Goal: Information Seeking & Learning: Check status

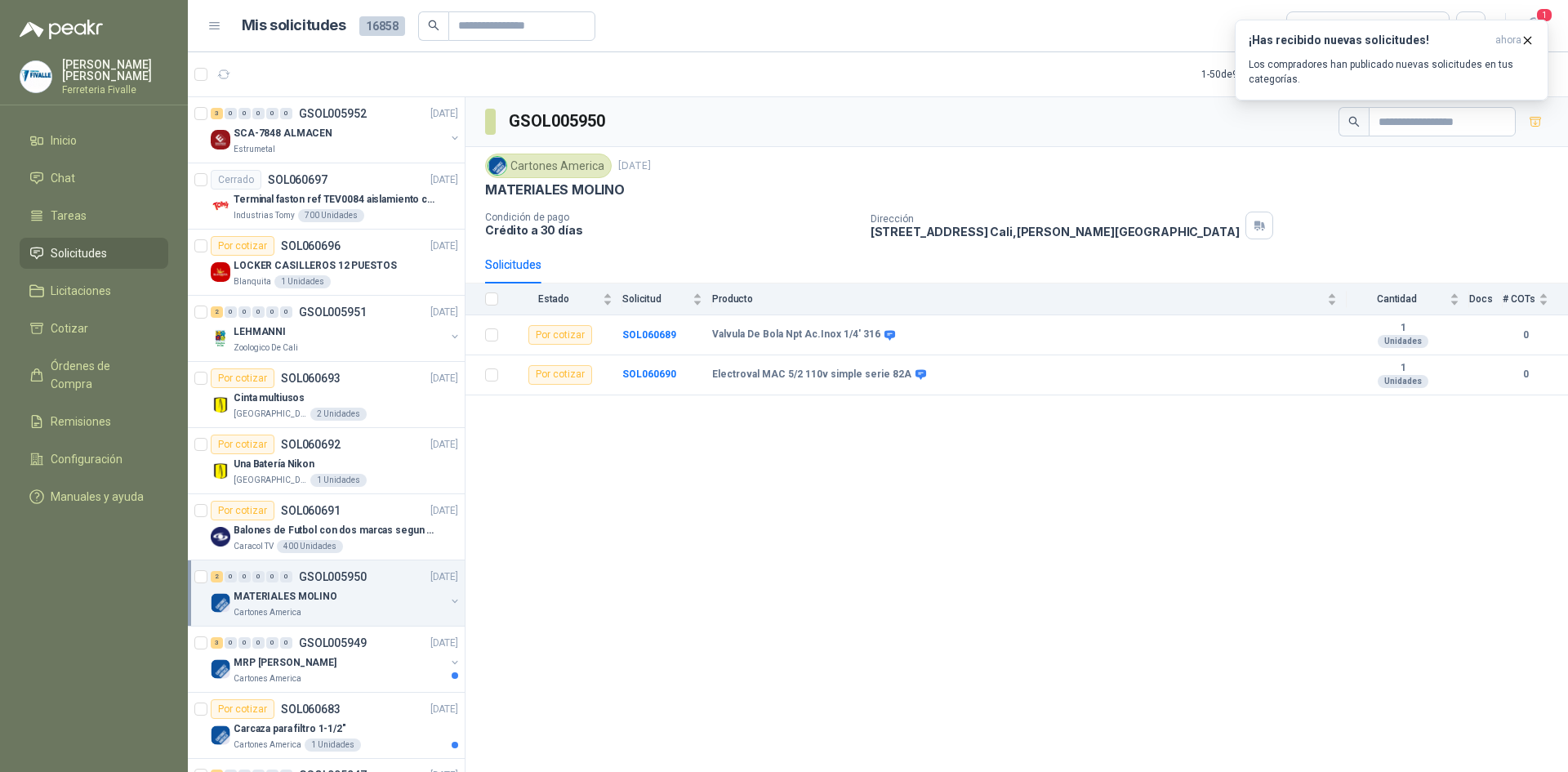
scroll to position [245, 0]
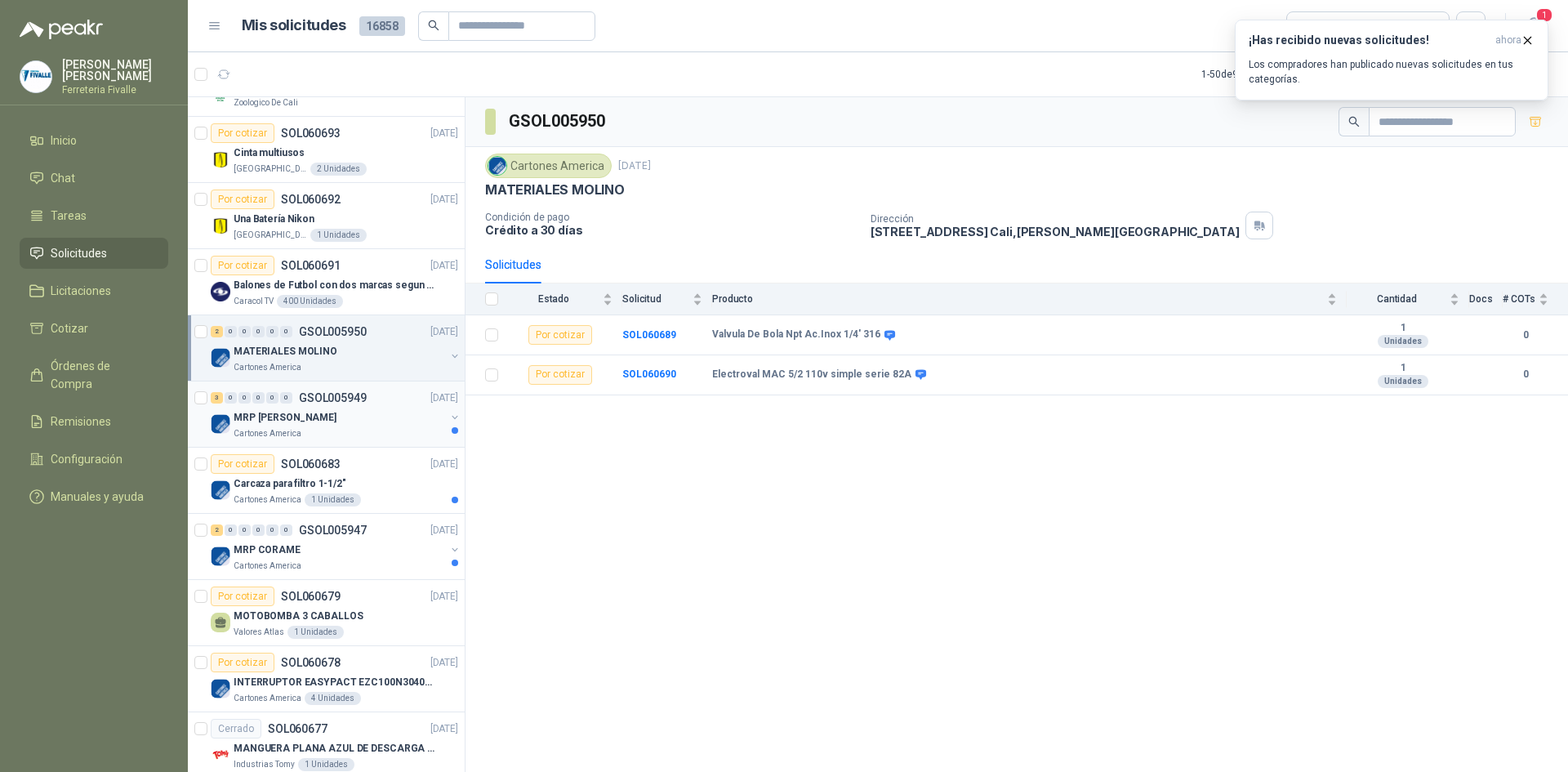
click at [369, 424] on div "MRP [PERSON_NAME]" at bounding box center [339, 417] width 212 height 19
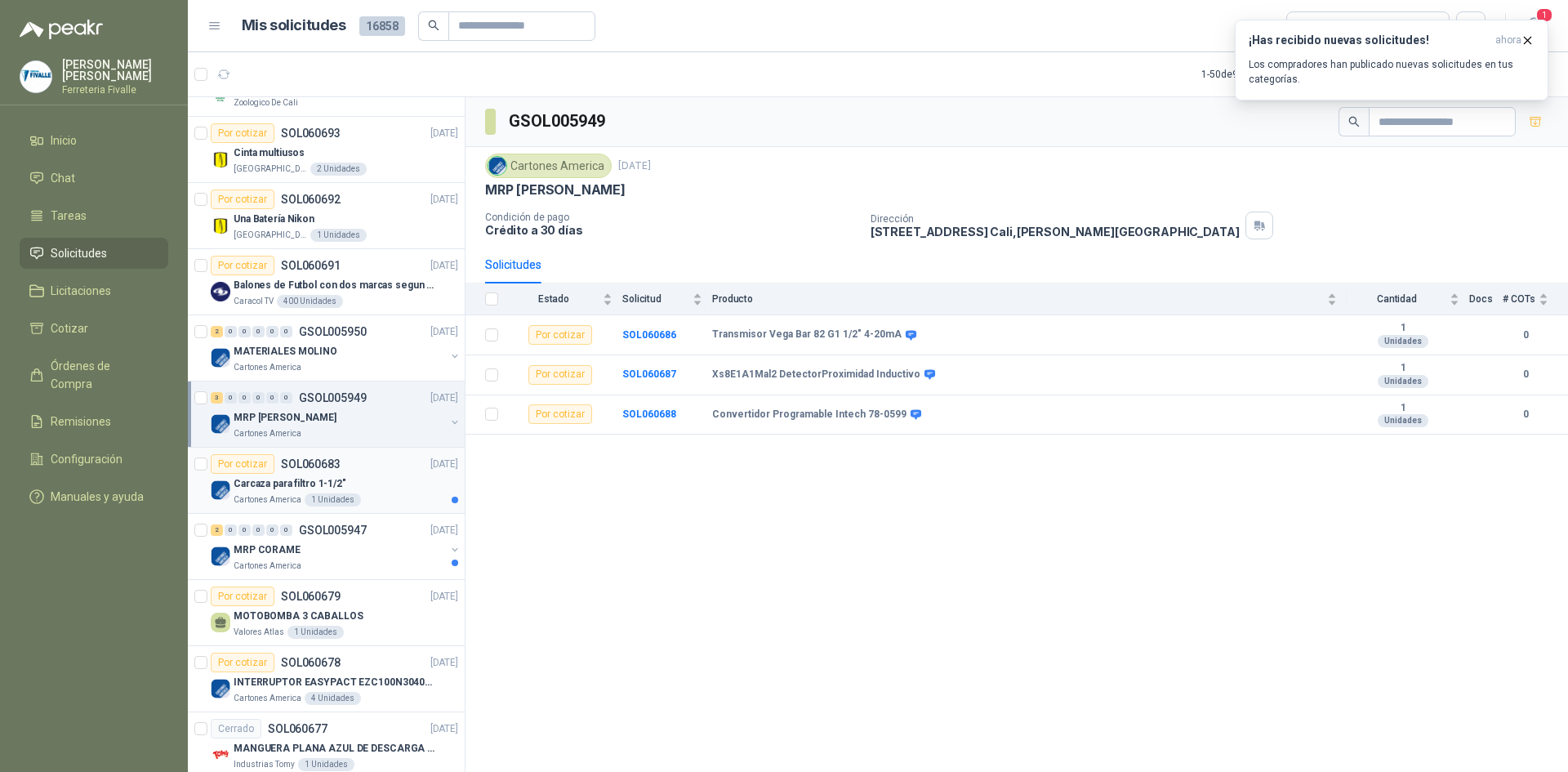
click at [355, 483] on div "Carcaza para filtro 1-1/2"" at bounding box center [345, 483] width 225 height 19
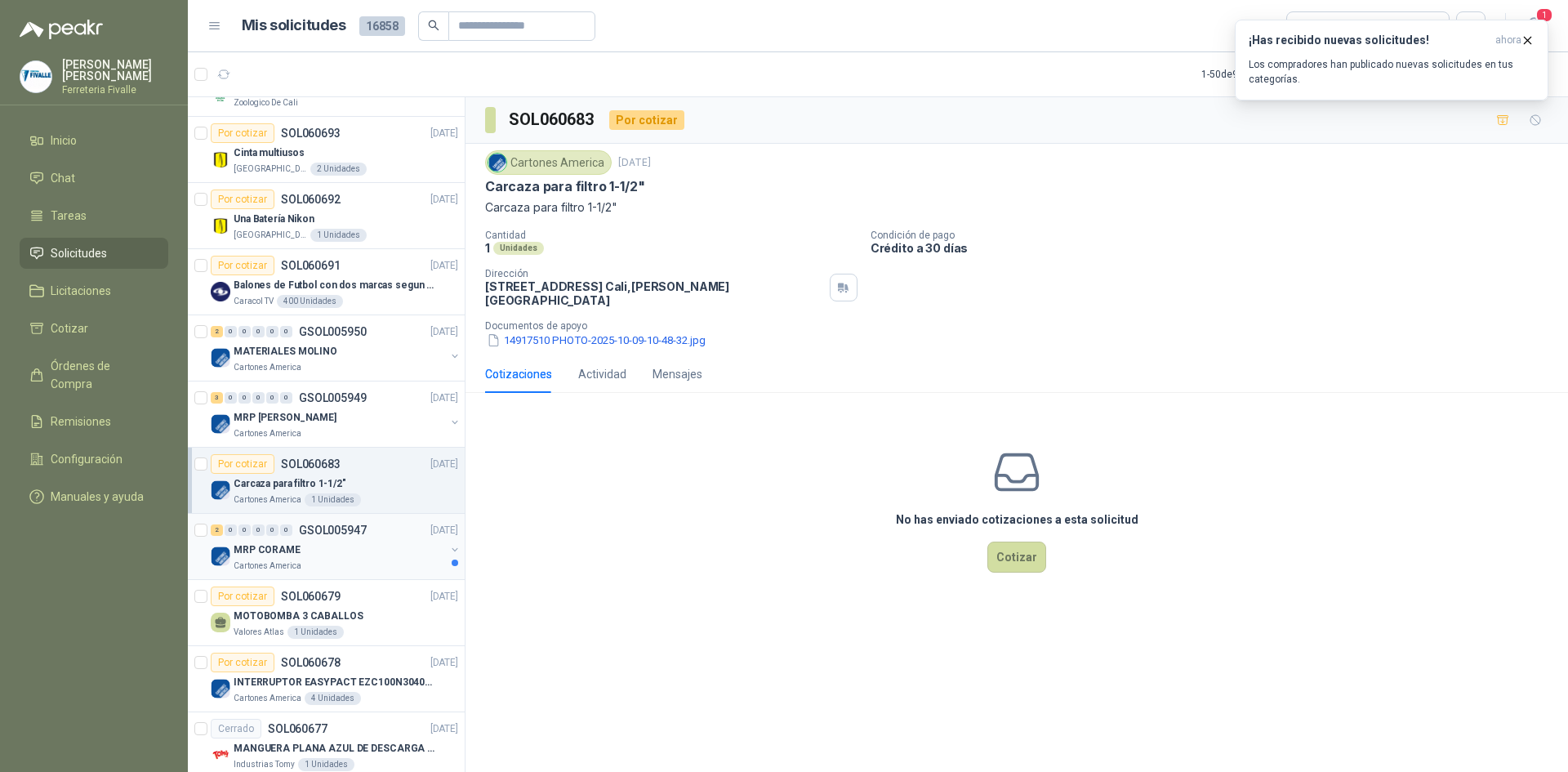
click at [409, 556] on div "MRP CORAME" at bounding box center [339, 549] width 212 height 19
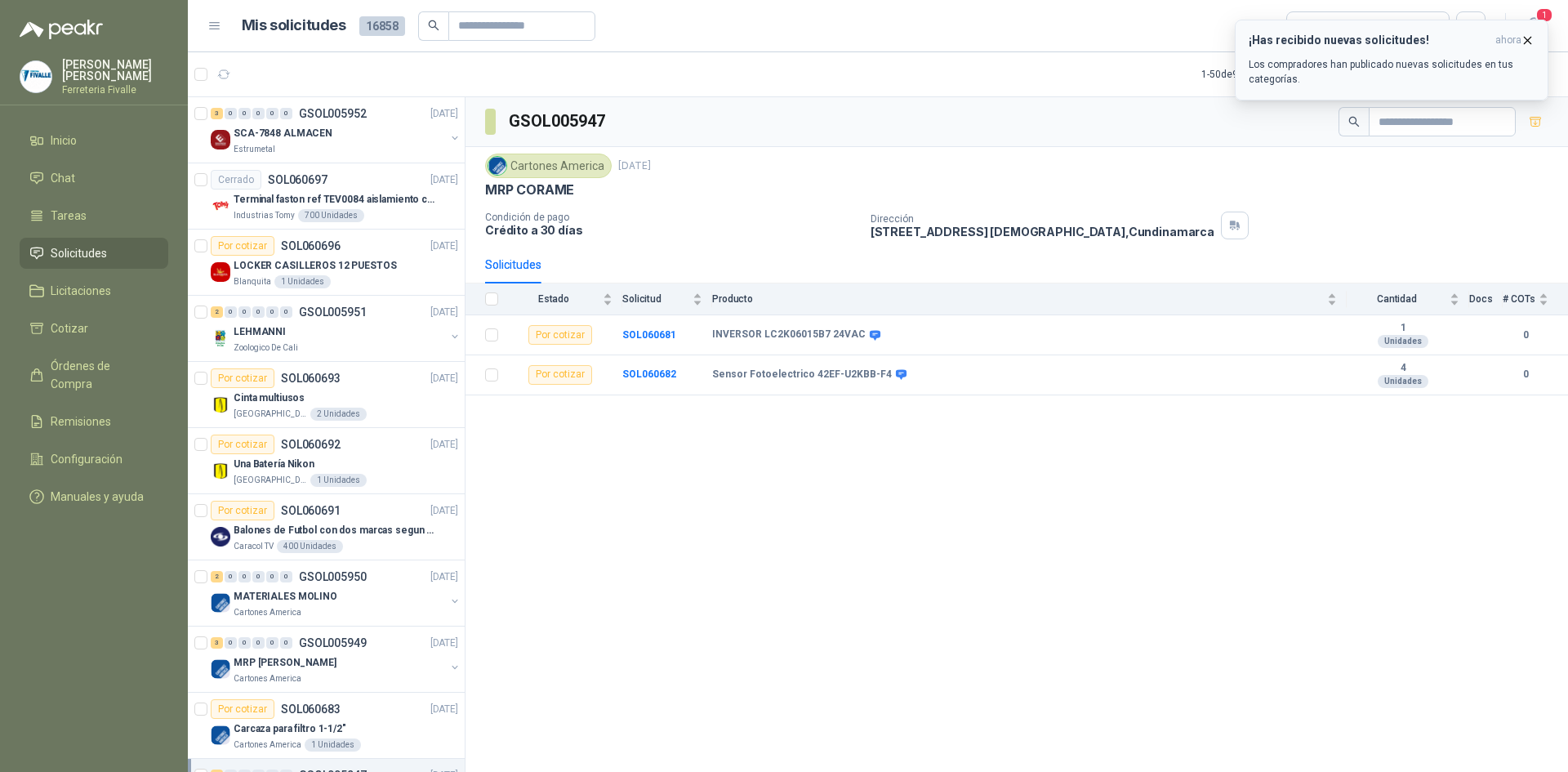
click at [1527, 39] on icon "button" at bounding box center [1528, 40] width 7 height 7
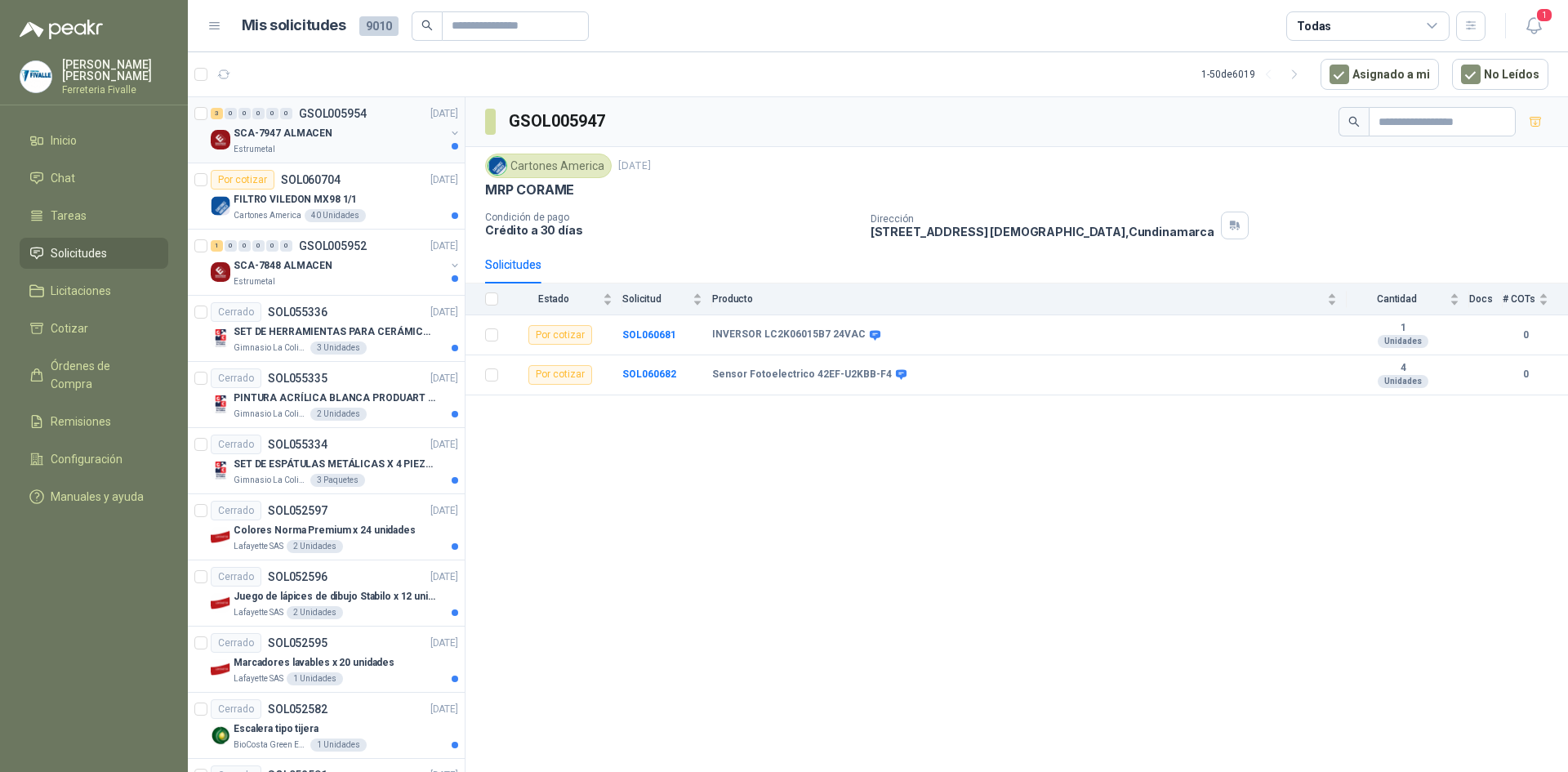
click at [392, 147] on div "Estrumetal" at bounding box center [339, 150] width 212 height 13
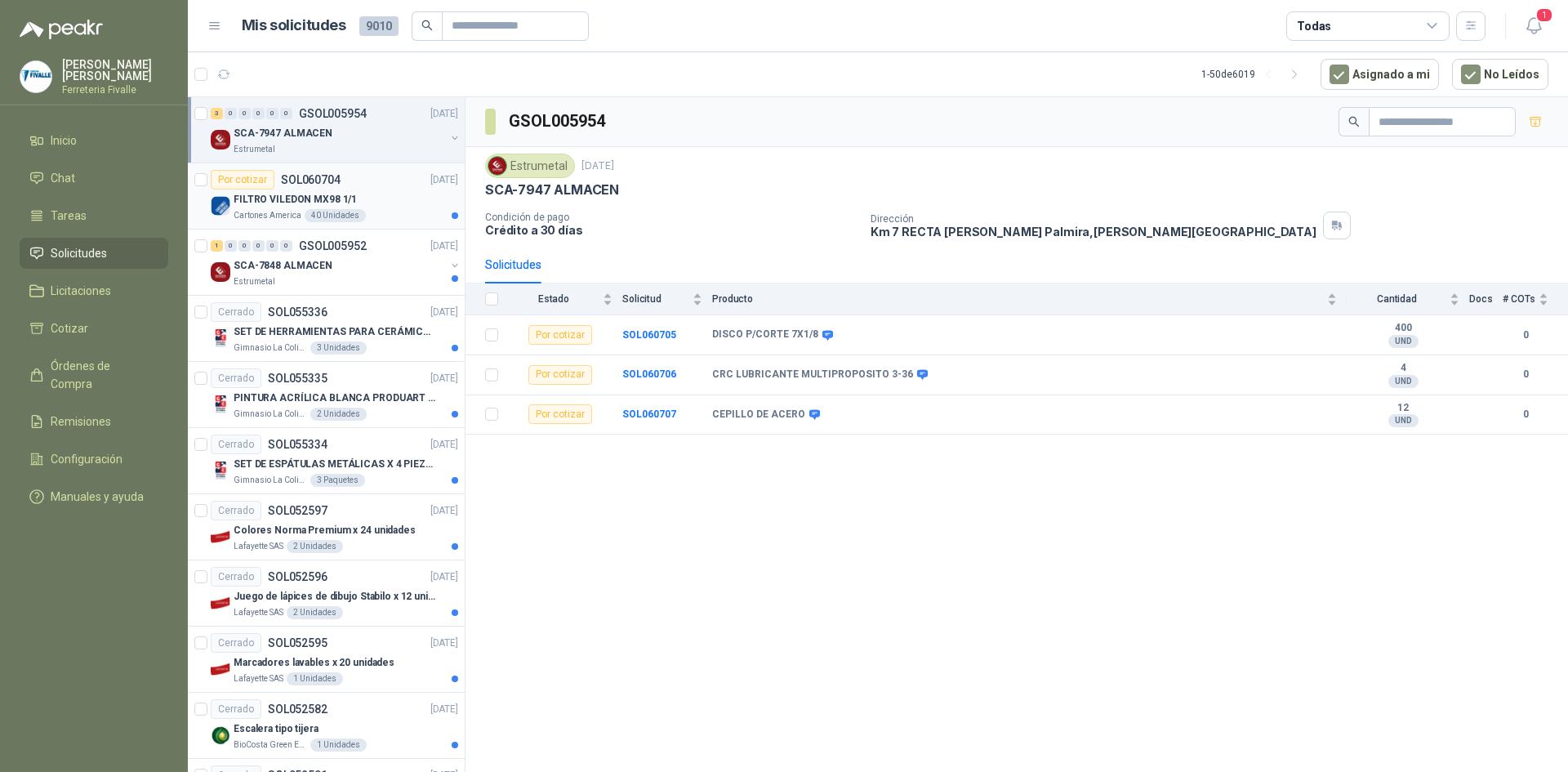
click at [335, 209] on div "40 Unidades" at bounding box center [335, 216] width 61 height 13
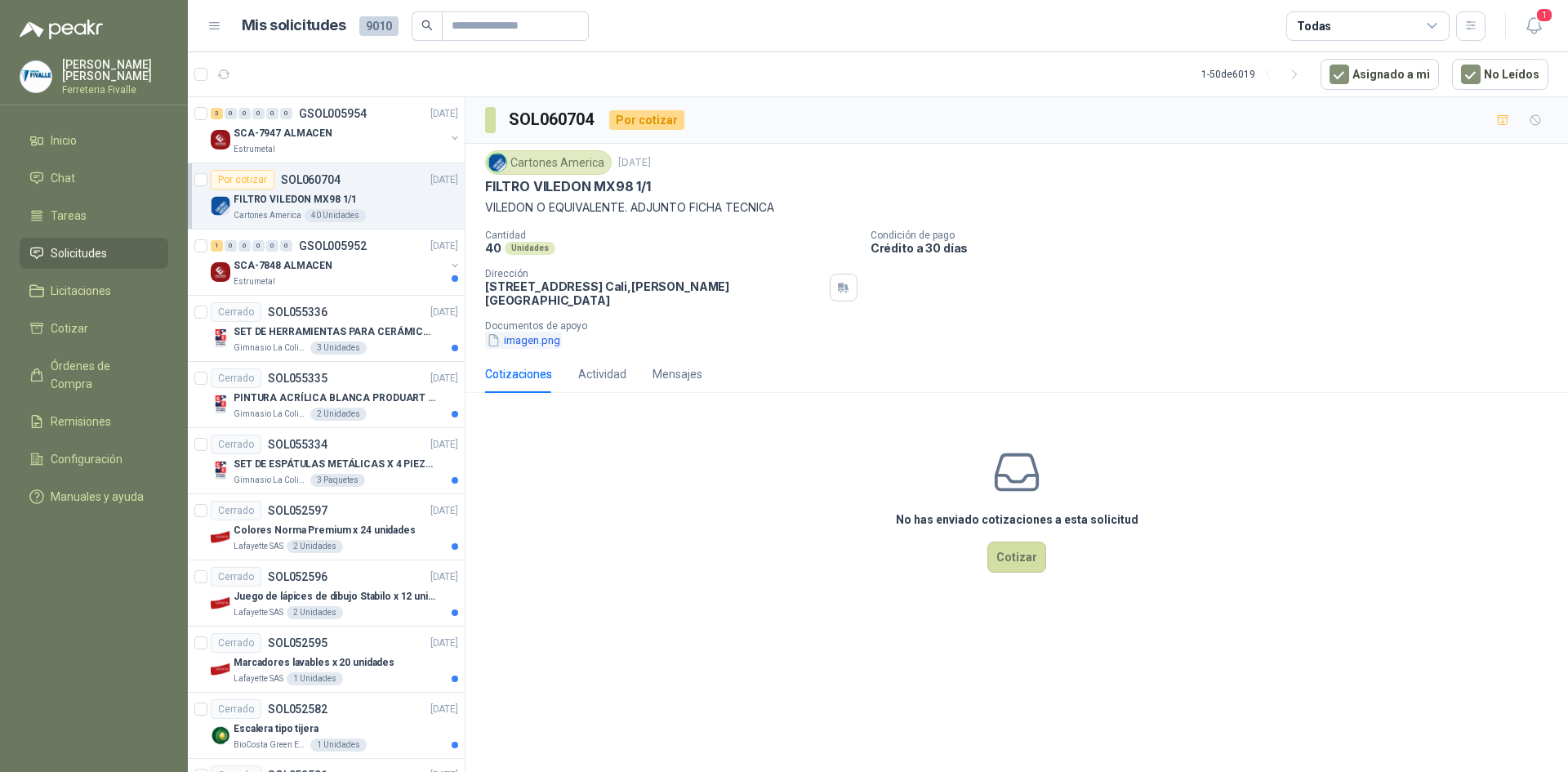
click at [548, 331] on button "imagen.png" at bounding box center [524, 340] width 77 height 18
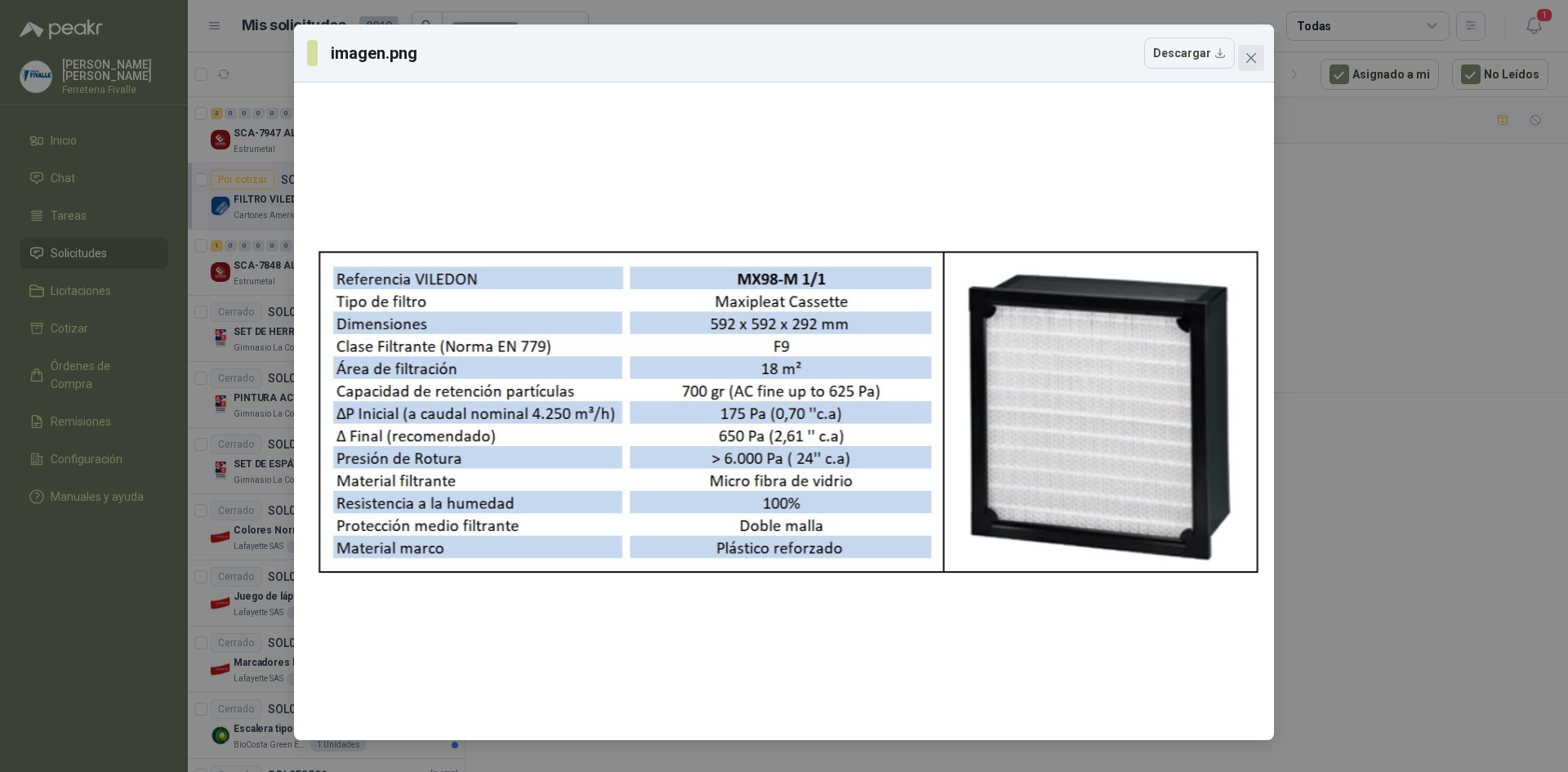
click at [1256, 53] on icon "close" at bounding box center [1251, 59] width 13 height 13
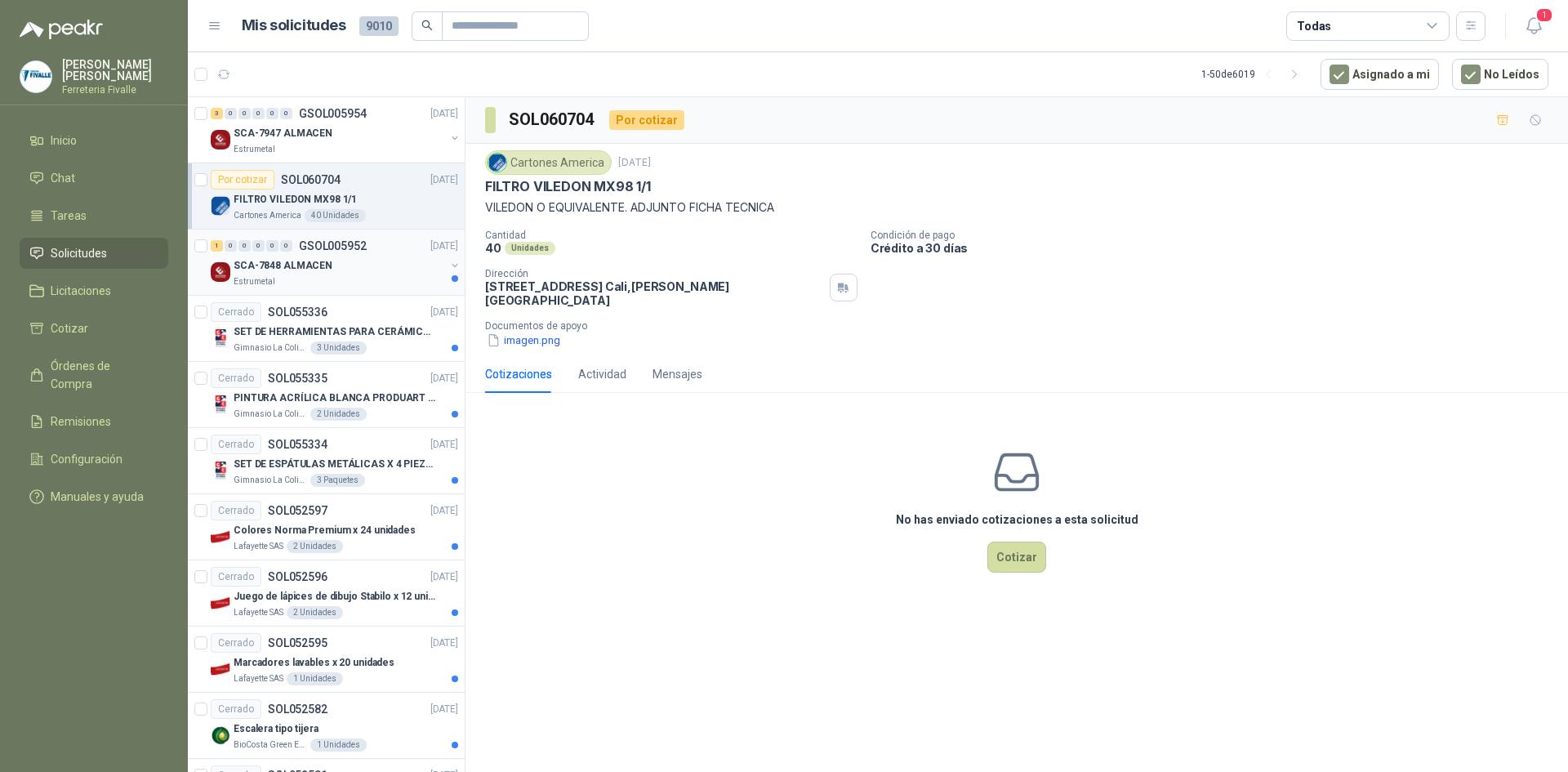
click at [376, 275] on div "Estrumetal" at bounding box center [339, 282] width 212 height 13
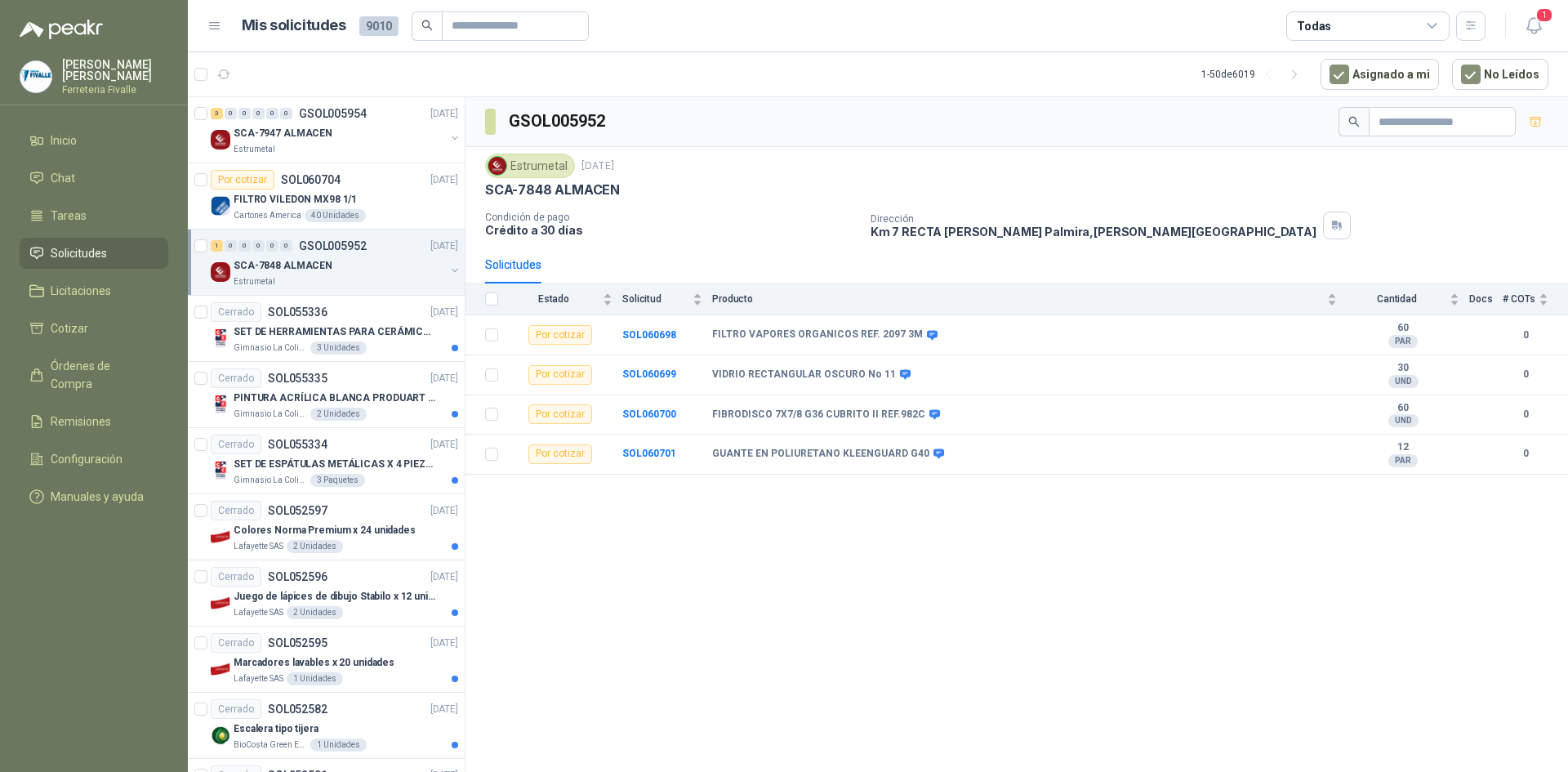
click at [1369, 631] on div "GSOL005952 Estrumetal [DATE] SCA-7848 ALMACEN Condición de pago Crédito a 30 [P…" at bounding box center [1017, 437] width 1102 height 680
click at [329, 334] on p "SET DE HERRAMIENTAS PARA CERÁMICA EN MADERA X 5 PIEZAS" at bounding box center [335, 332] width 203 height 16
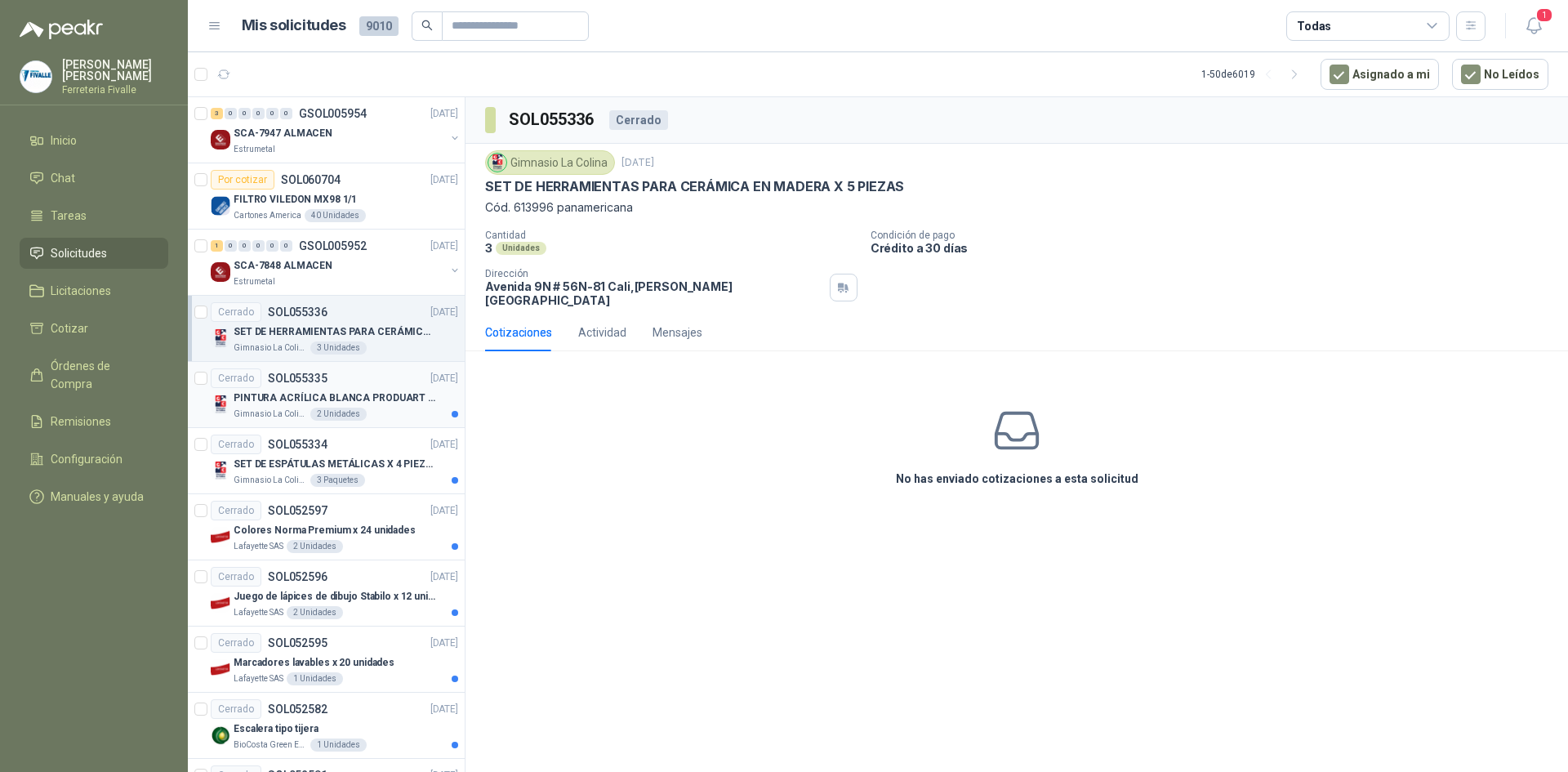
click at [360, 394] on p "PINTURA ACRÍLICA BLANCA PRODUART DE 240 CM3" at bounding box center [335, 398] width 203 height 16
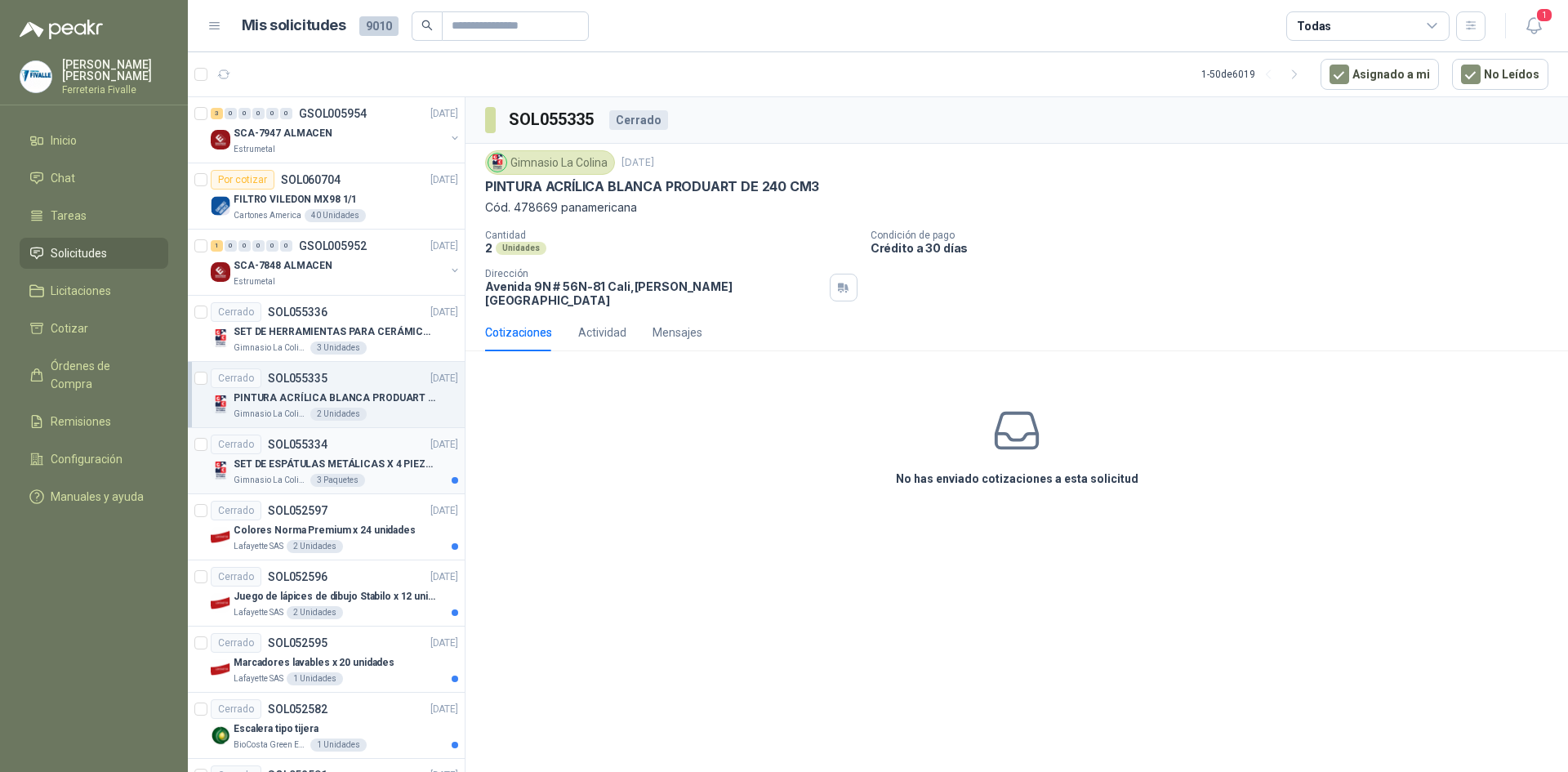
click at [355, 465] on p "SET DE ESPÁTULAS METÁLICAS X 4 PIEZAS" at bounding box center [335, 464] width 203 height 16
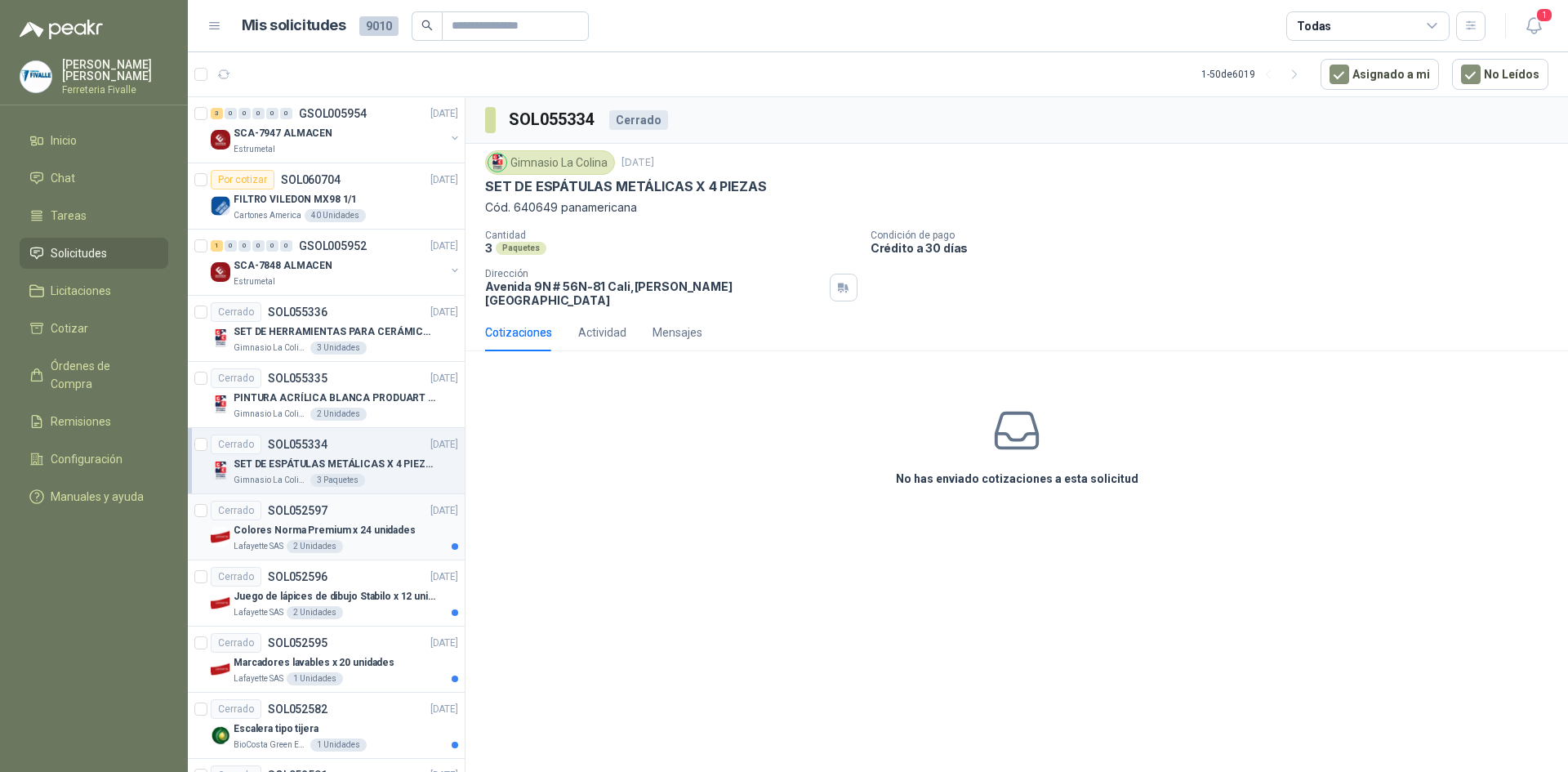
click at [398, 515] on div "Cerrado SOL052597 [DATE]" at bounding box center [335, 510] width 248 height 19
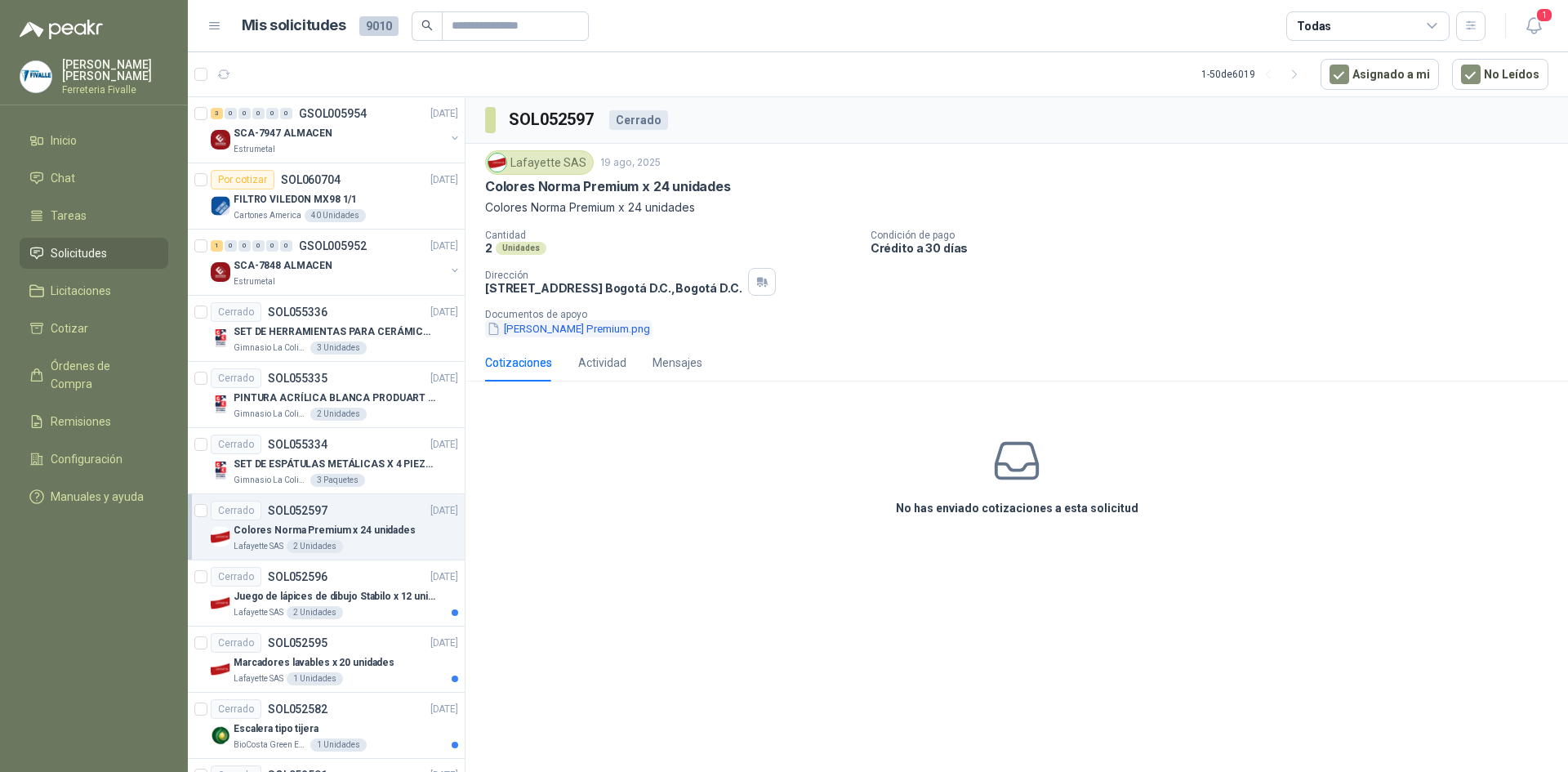
click at [575, 326] on button "[PERSON_NAME] Premium.png" at bounding box center [568, 329] width 166 height 18
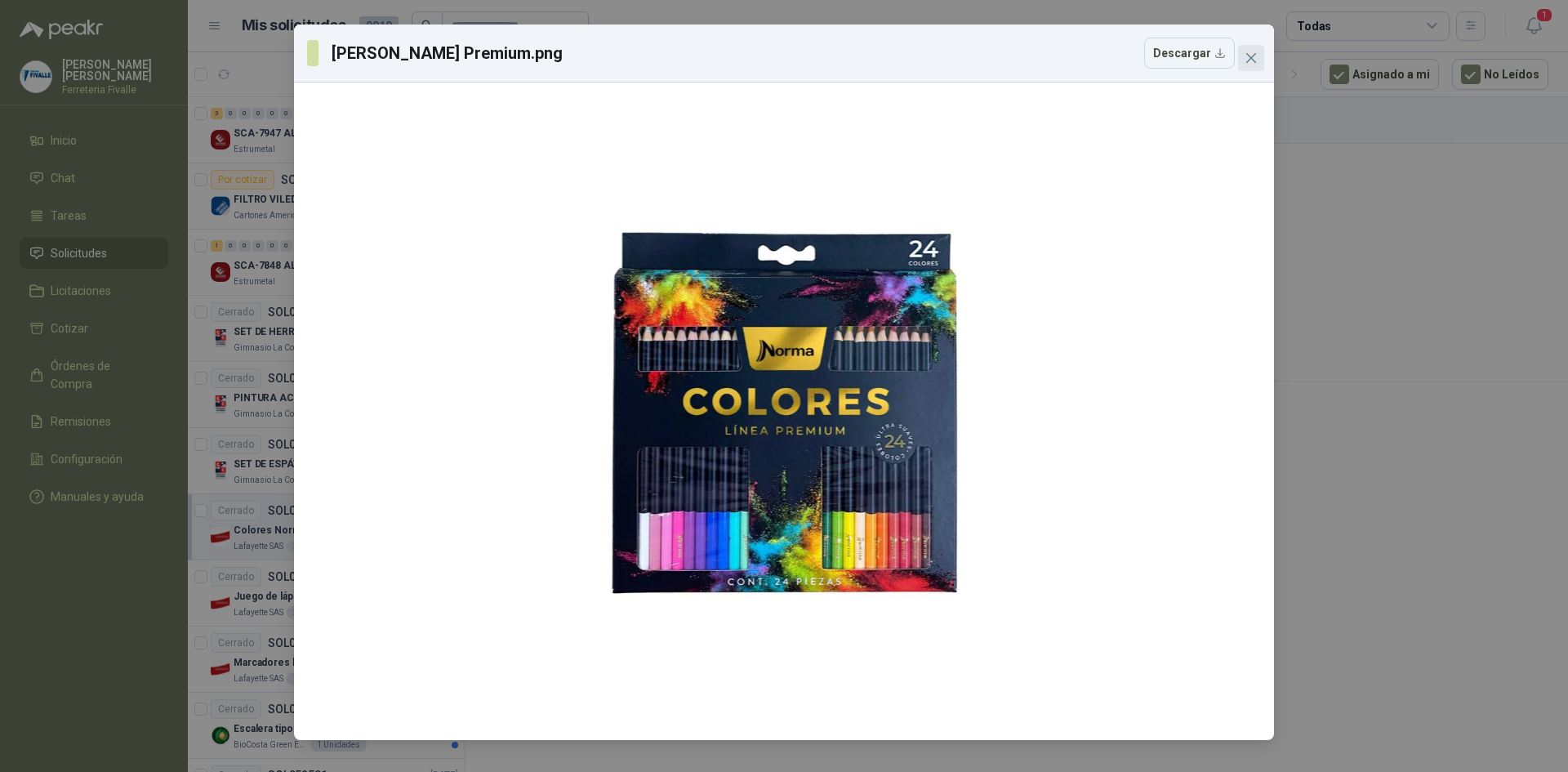
click at [1256, 56] on icon "close" at bounding box center [1251, 59] width 13 height 13
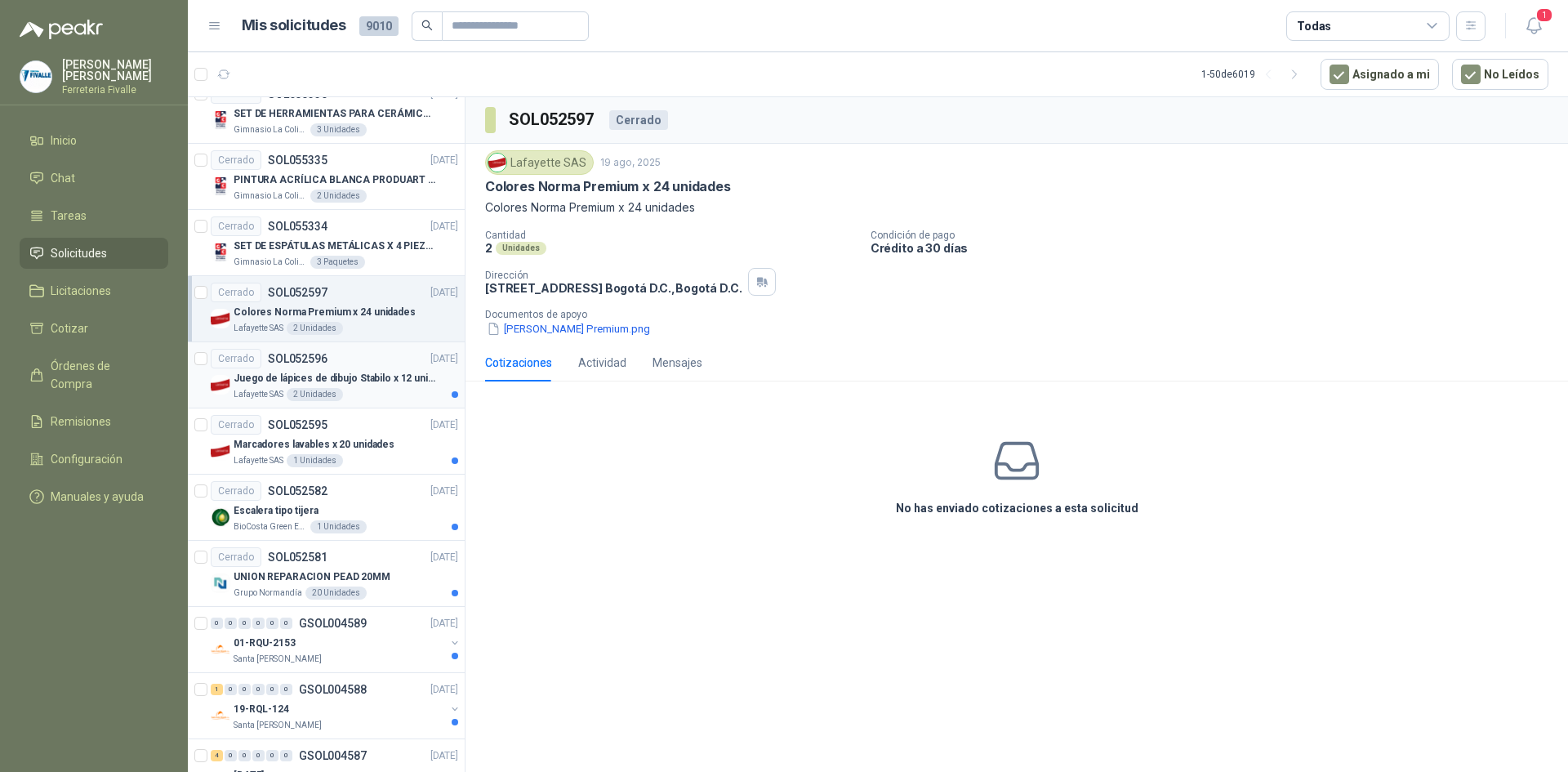
scroll to position [245, 0]
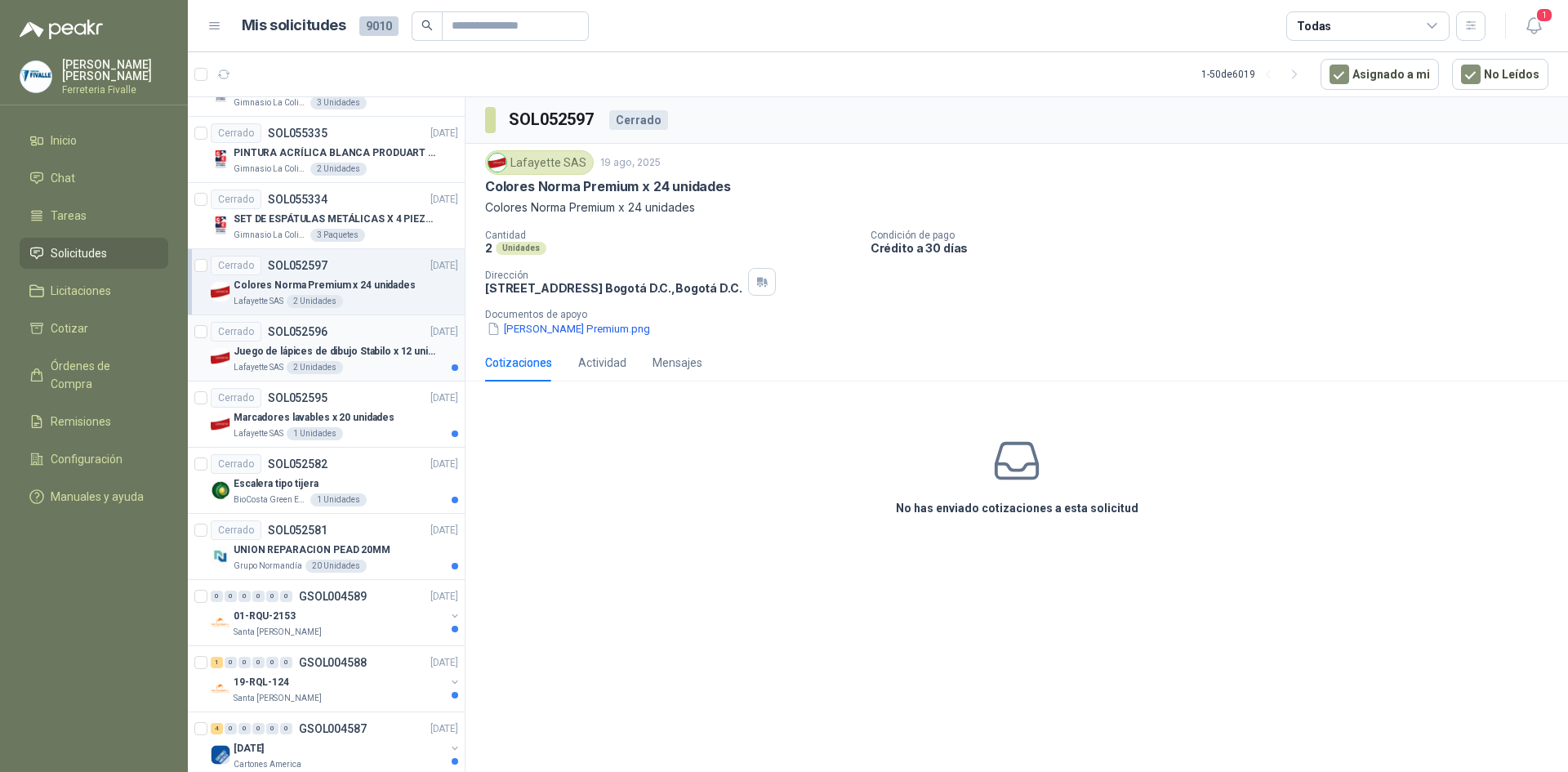
click at [394, 330] on div "Cerrado SOL052596 [DATE]" at bounding box center [335, 331] width 248 height 19
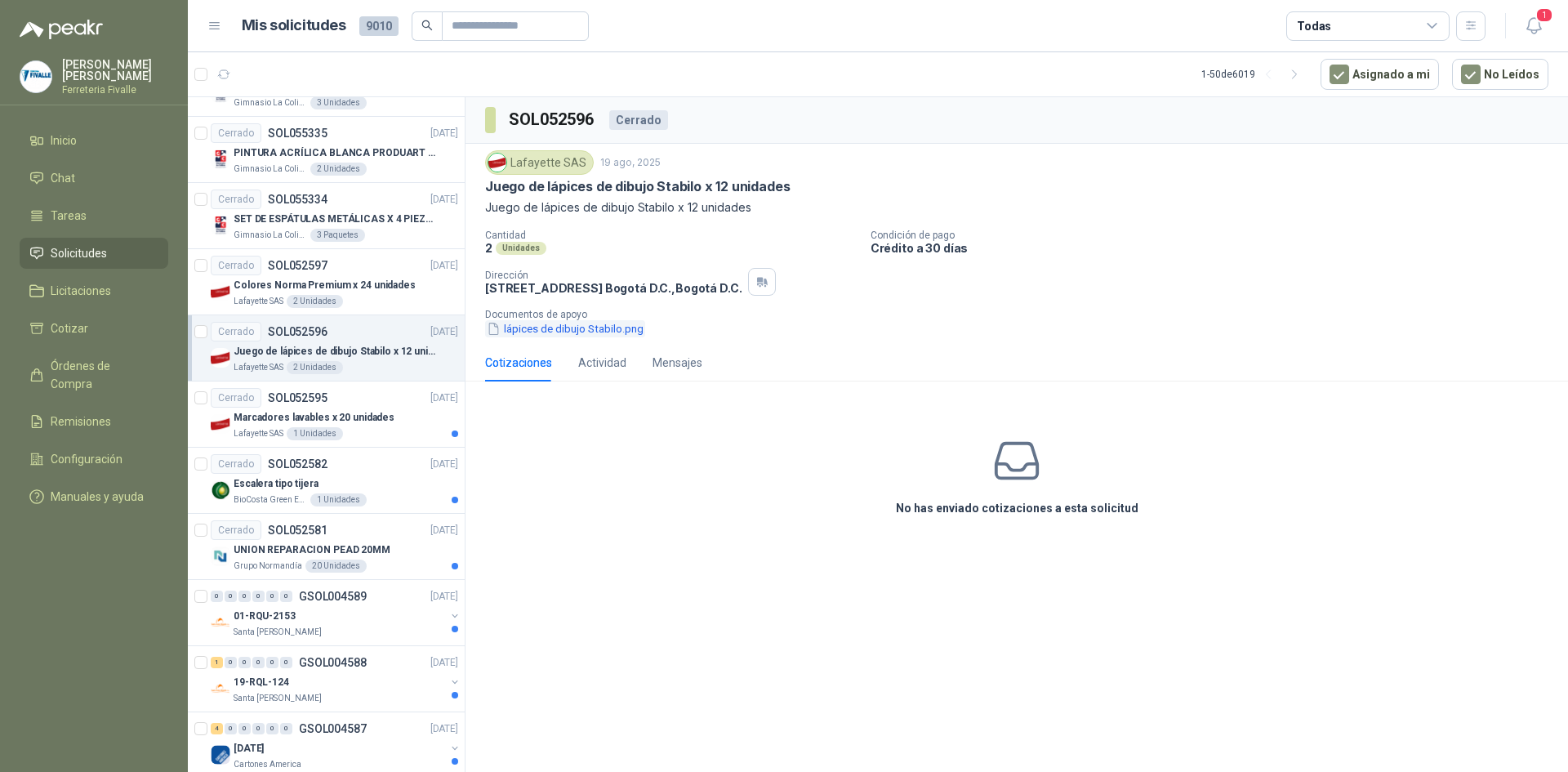
click at [601, 336] on button "lápices de dibujo Stabilo.png" at bounding box center [564, 329] width 160 height 18
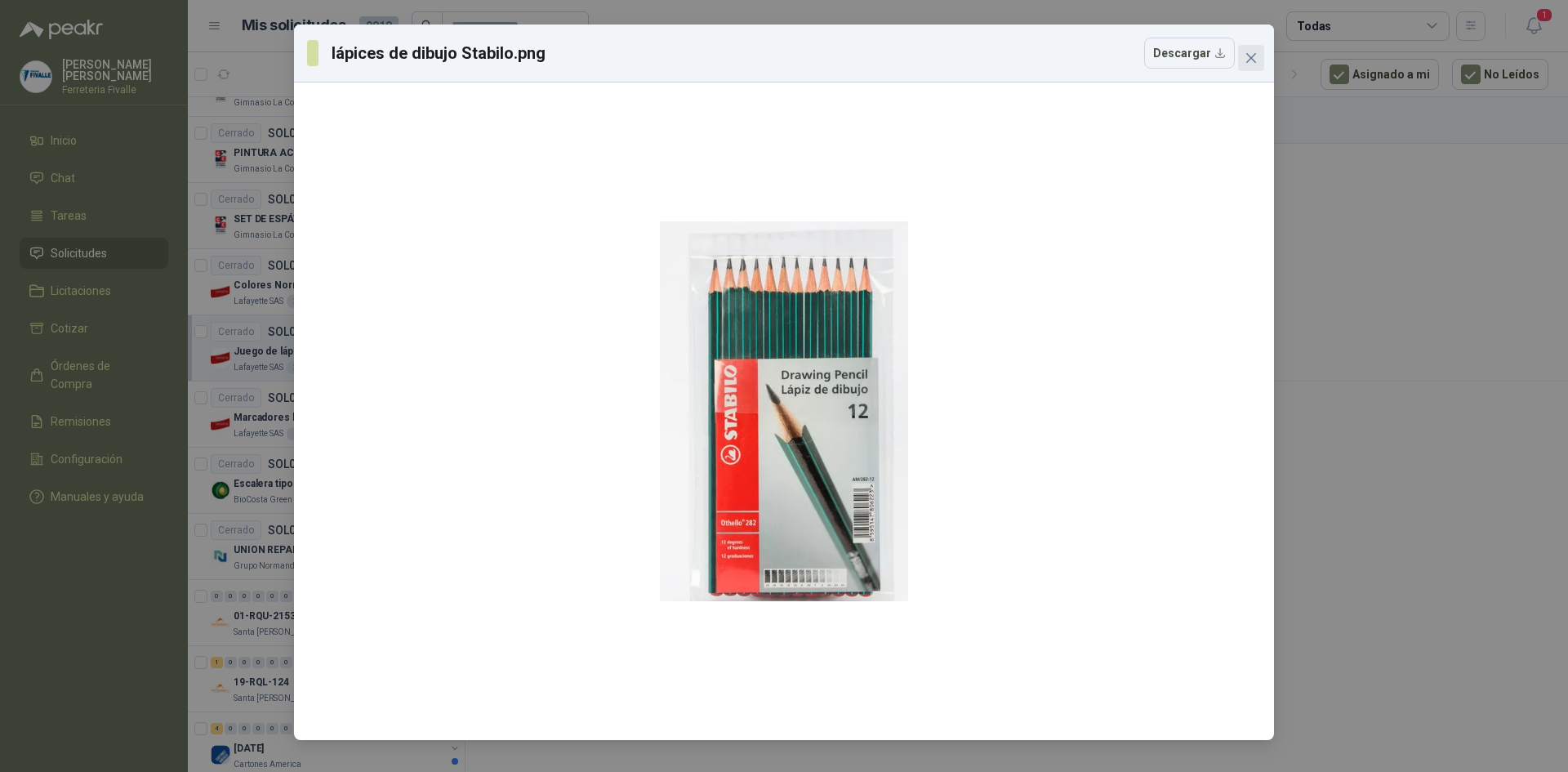
click at [1259, 46] on button "Close" at bounding box center [1250, 58] width 26 height 26
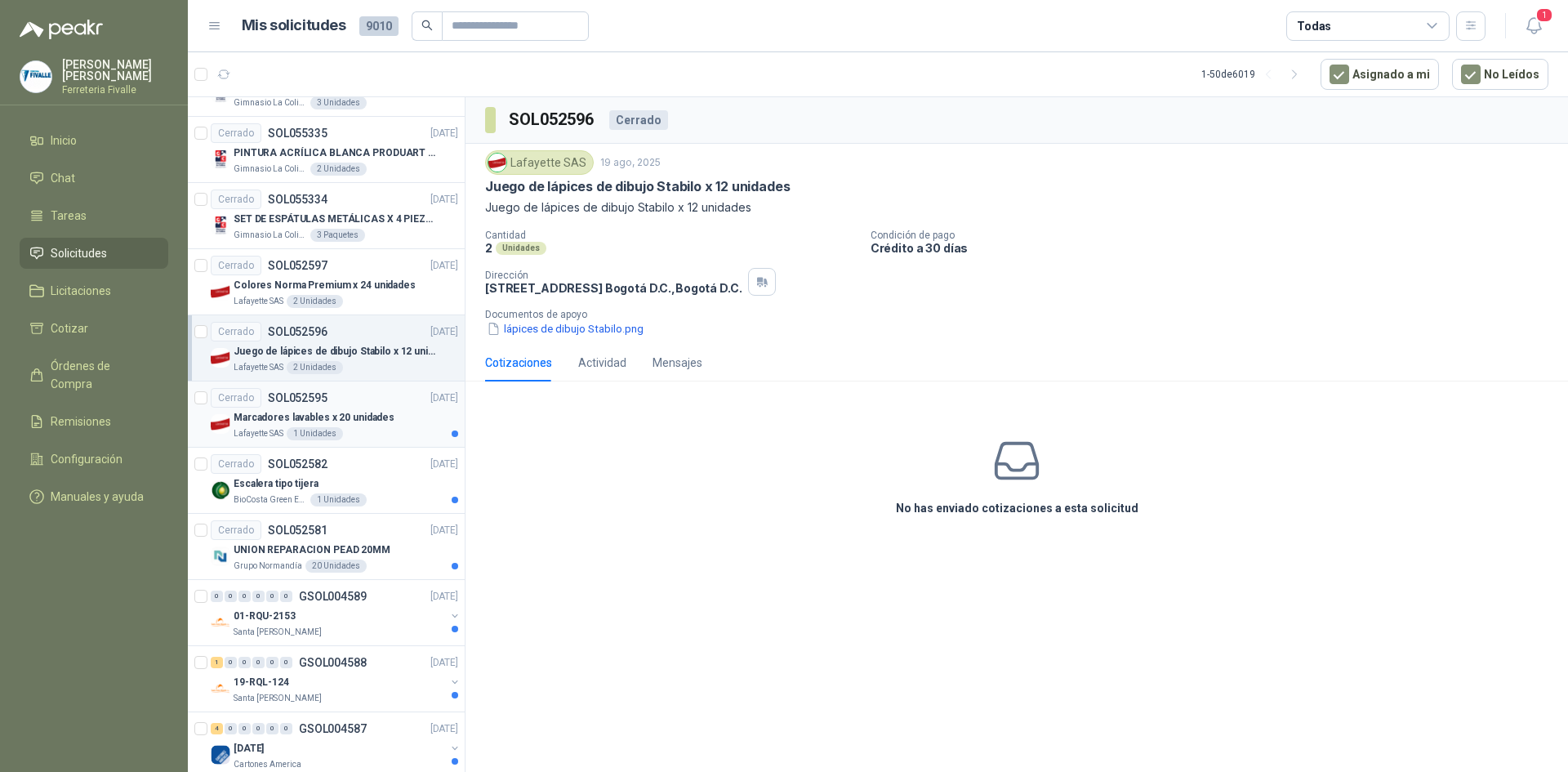
click at [418, 422] on div "Marcadores lavables x 20 unidades" at bounding box center [345, 417] width 225 height 19
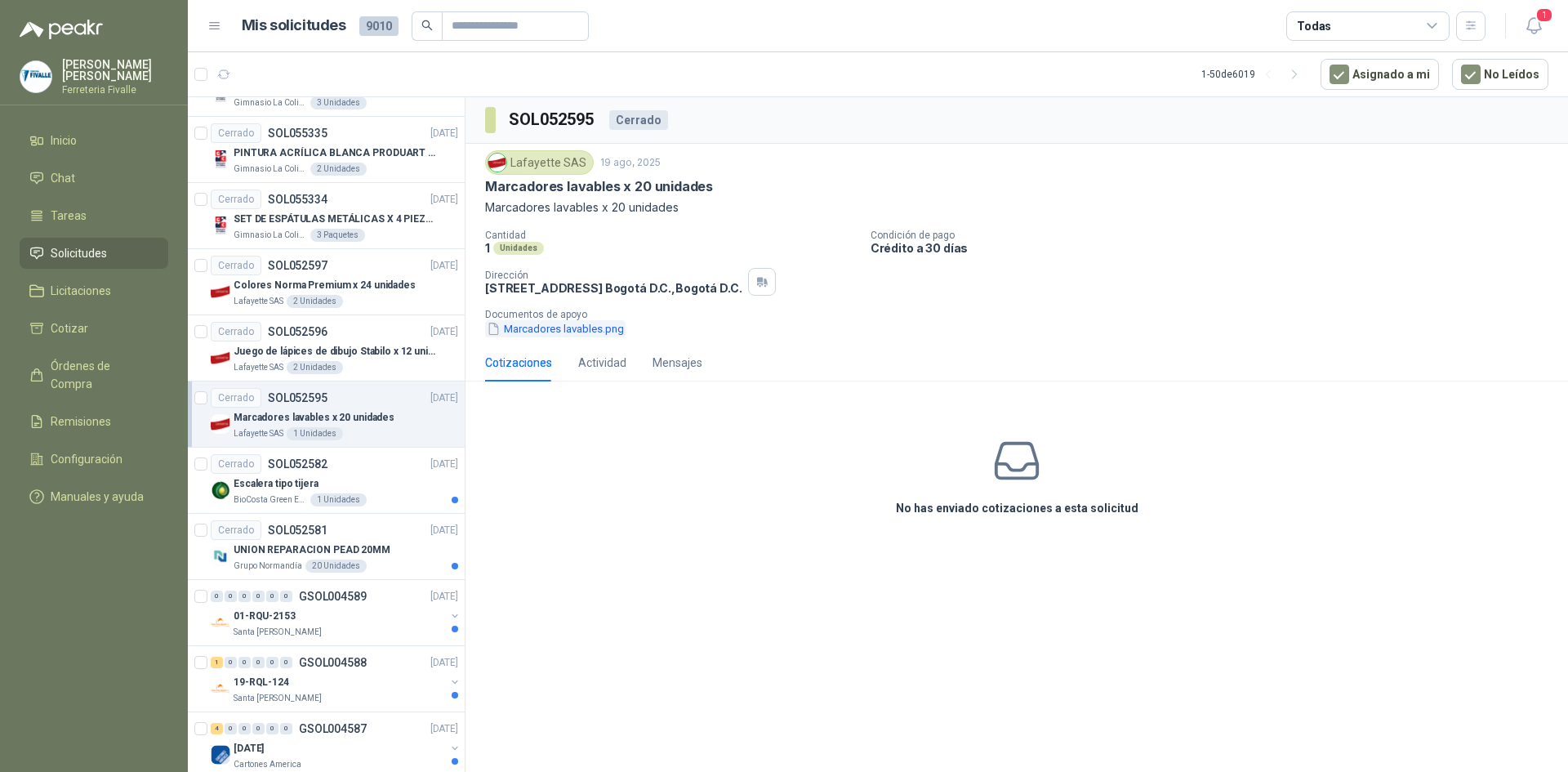
click at [534, 332] on button "Marcadores lavables.png" at bounding box center [555, 329] width 140 height 18
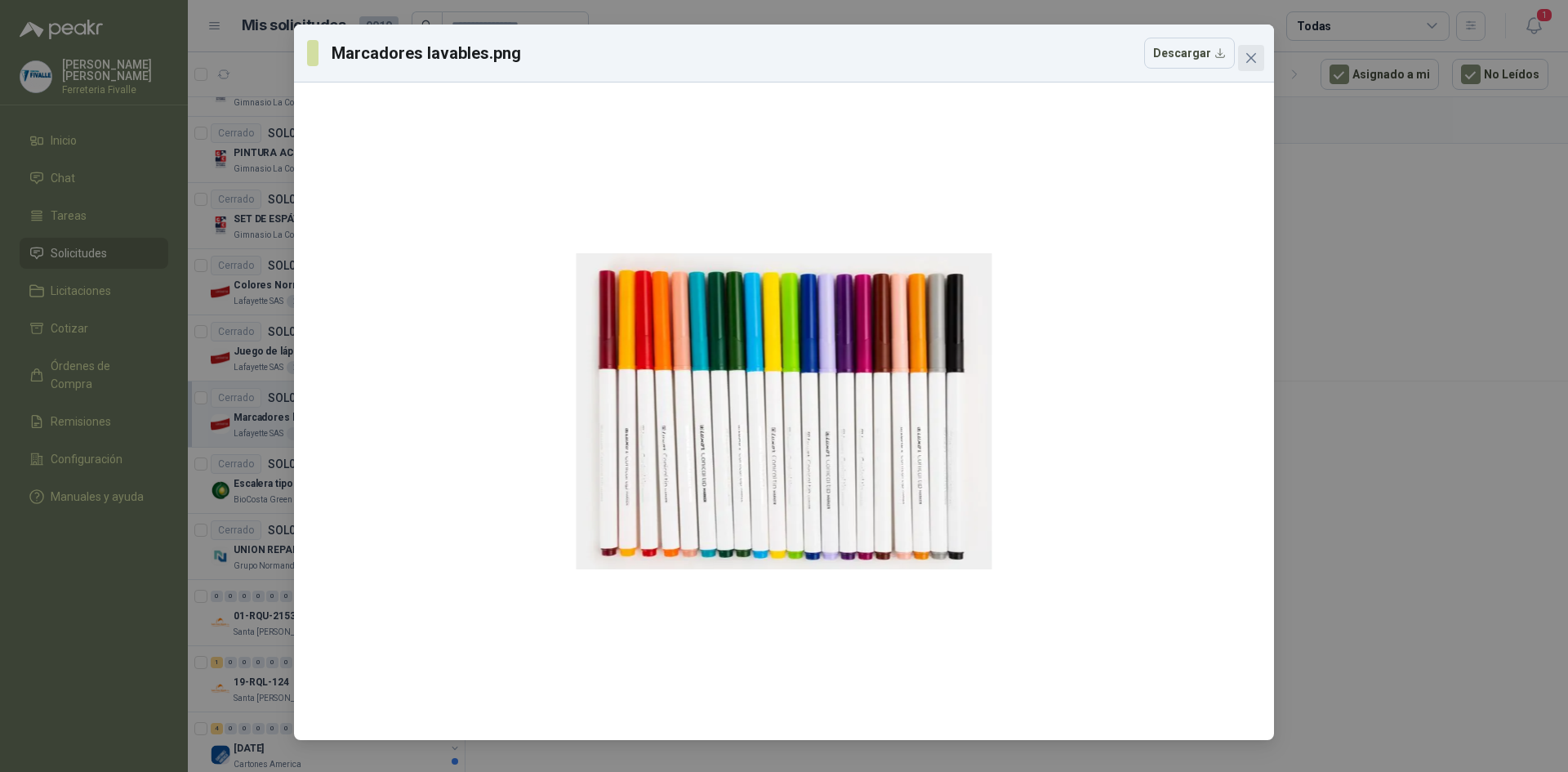
click at [1250, 58] on icon "close" at bounding box center [1251, 58] width 10 height 10
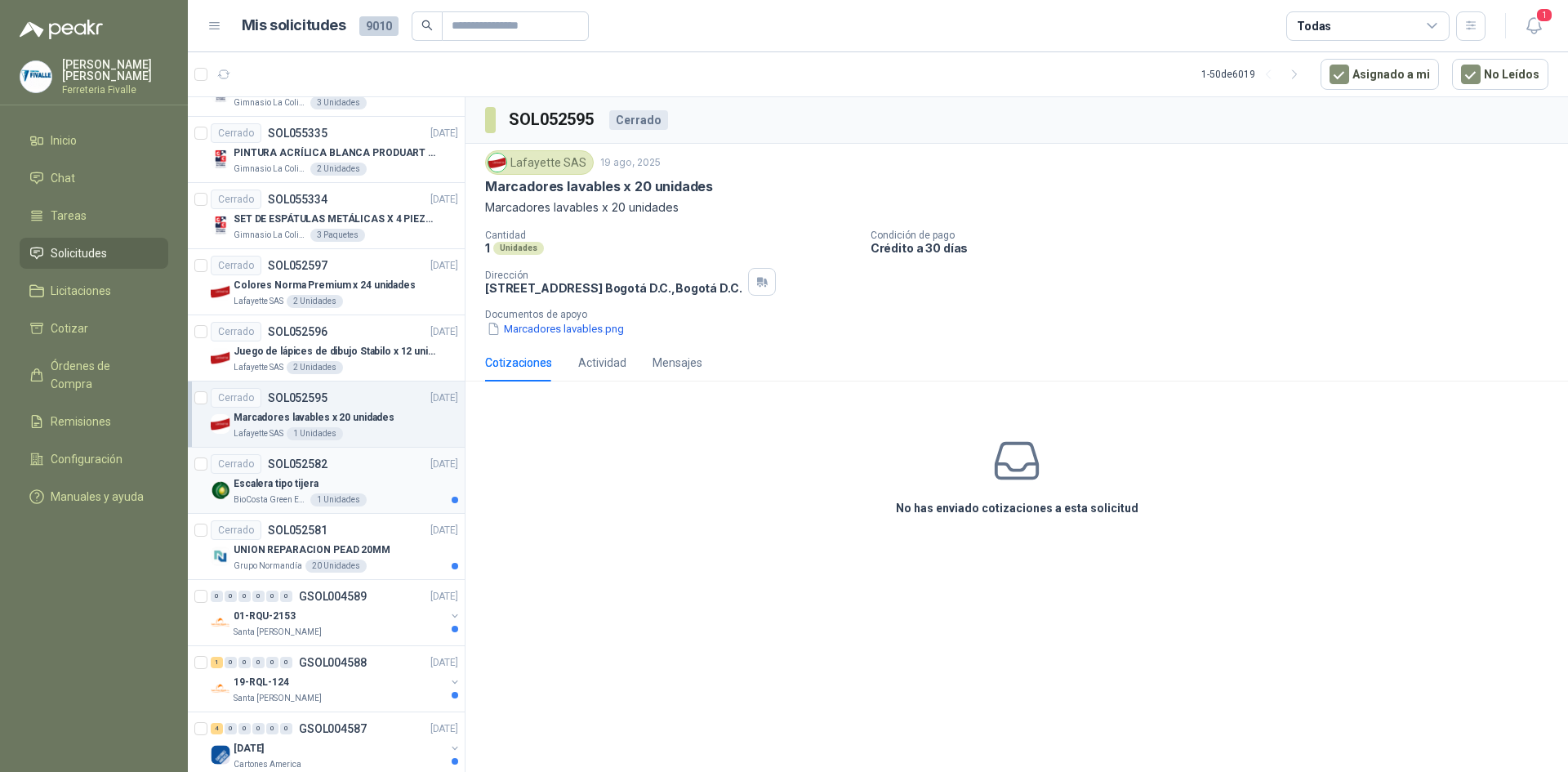
click at [397, 498] on div "BioCosta Green Energy S.A.S 1 Unidades" at bounding box center [345, 500] width 225 height 13
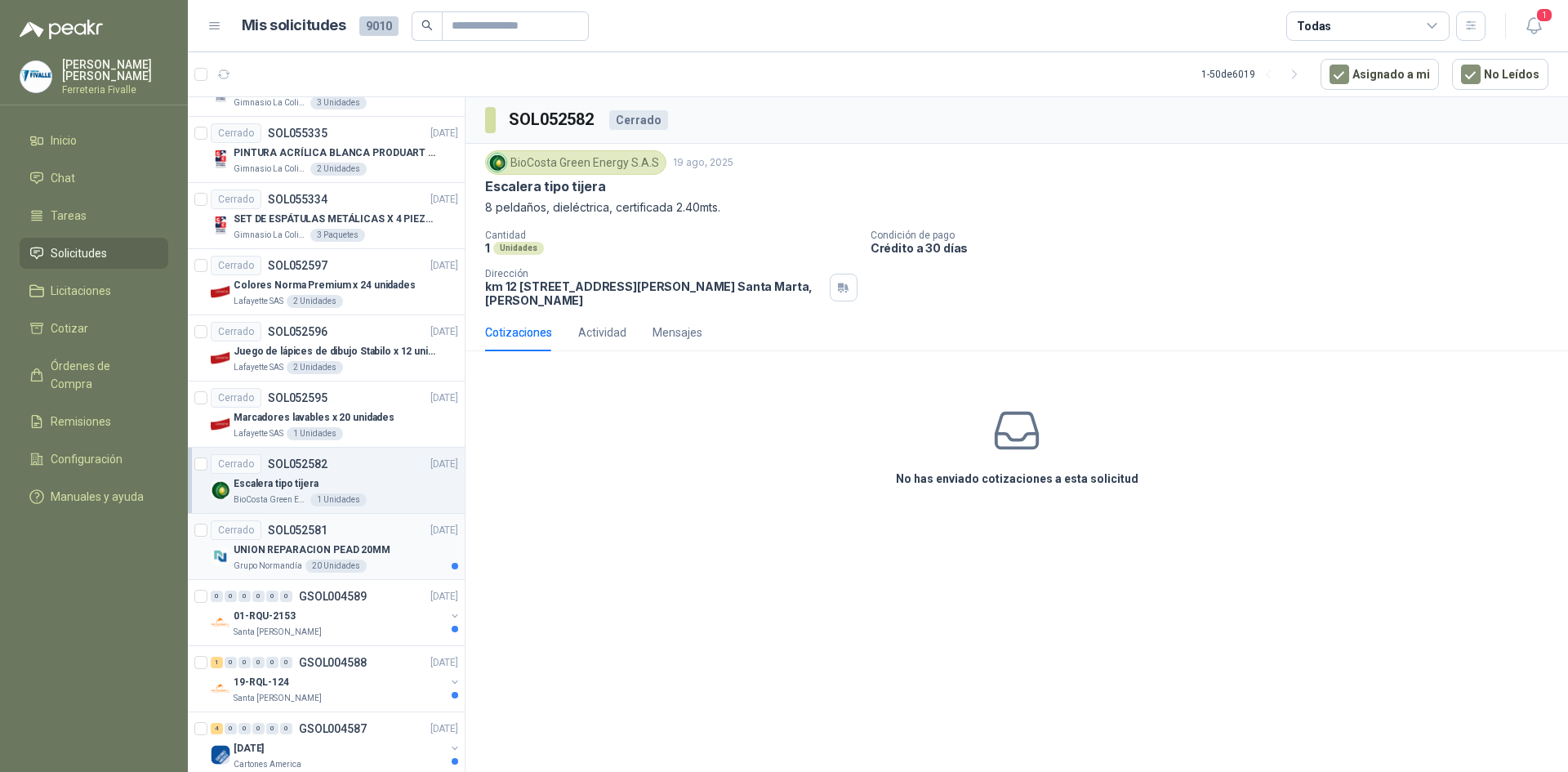
click at [396, 550] on div "UNION REPARACION PEAD 20MM" at bounding box center [345, 549] width 225 height 19
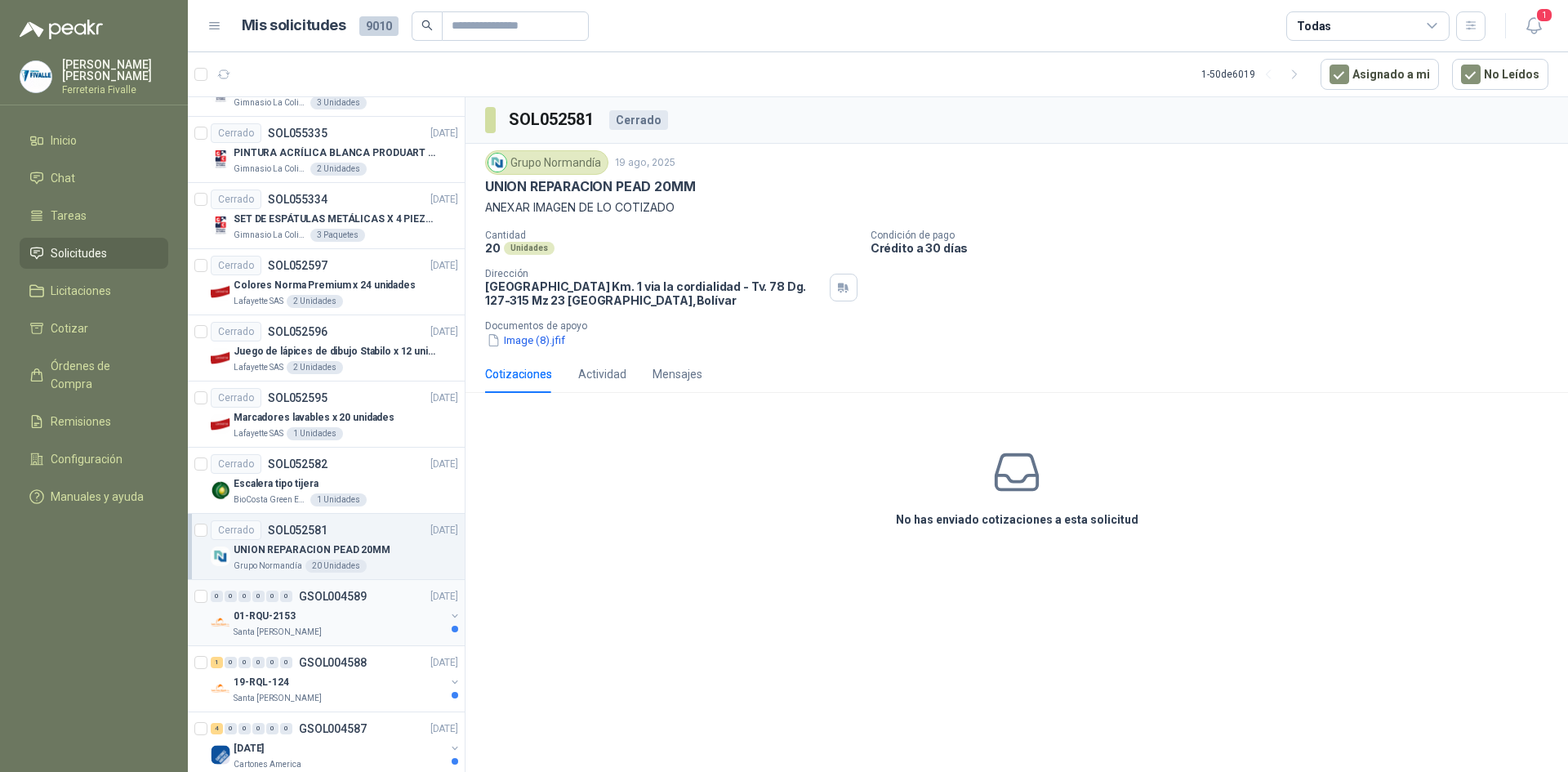
click at [370, 612] on div "01-RQU-2153" at bounding box center [339, 616] width 212 height 19
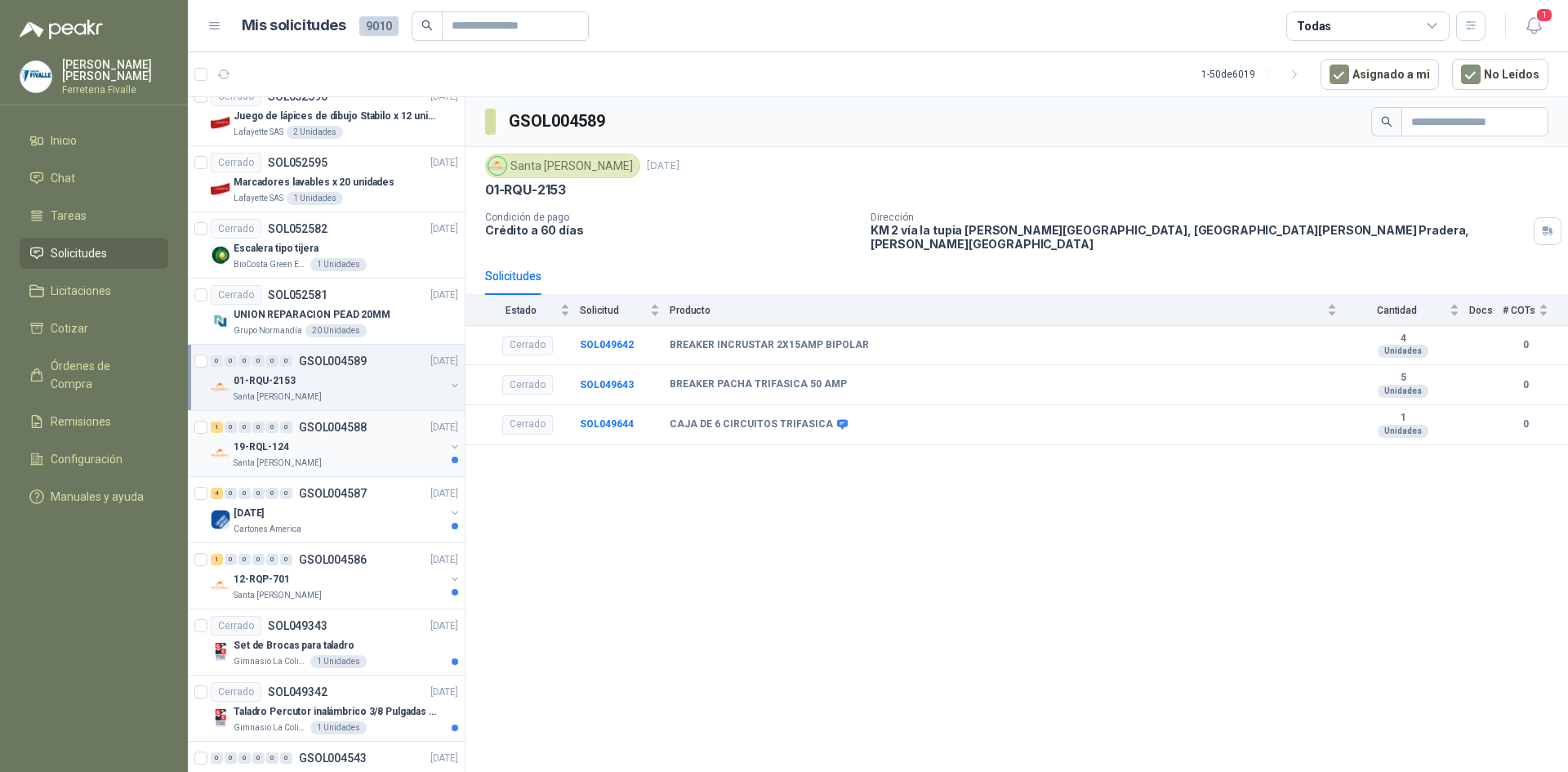
scroll to position [490, 0]
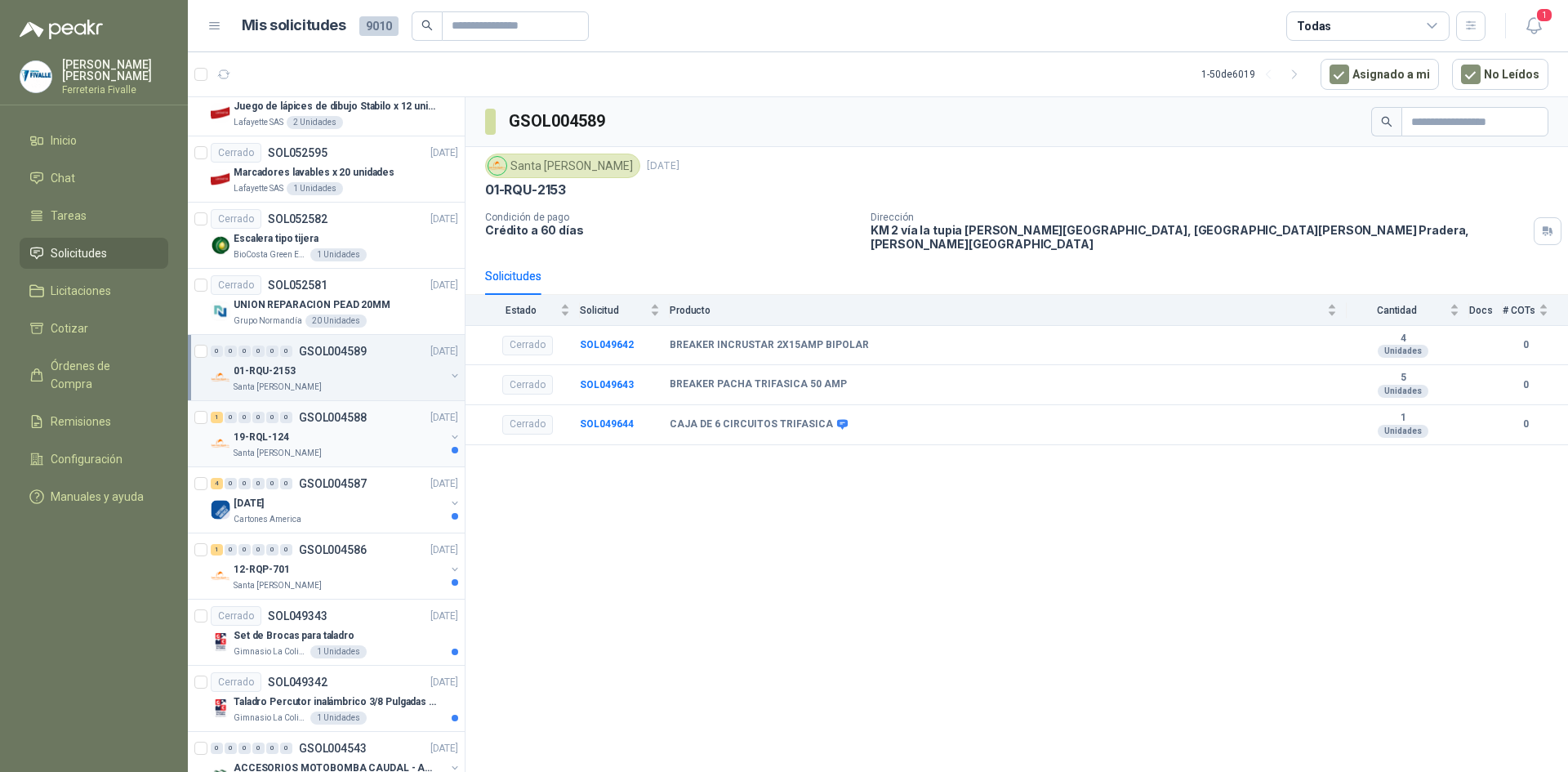
click at [390, 452] on div "Santa [PERSON_NAME]" at bounding box center [339, 453] width 212 height 13
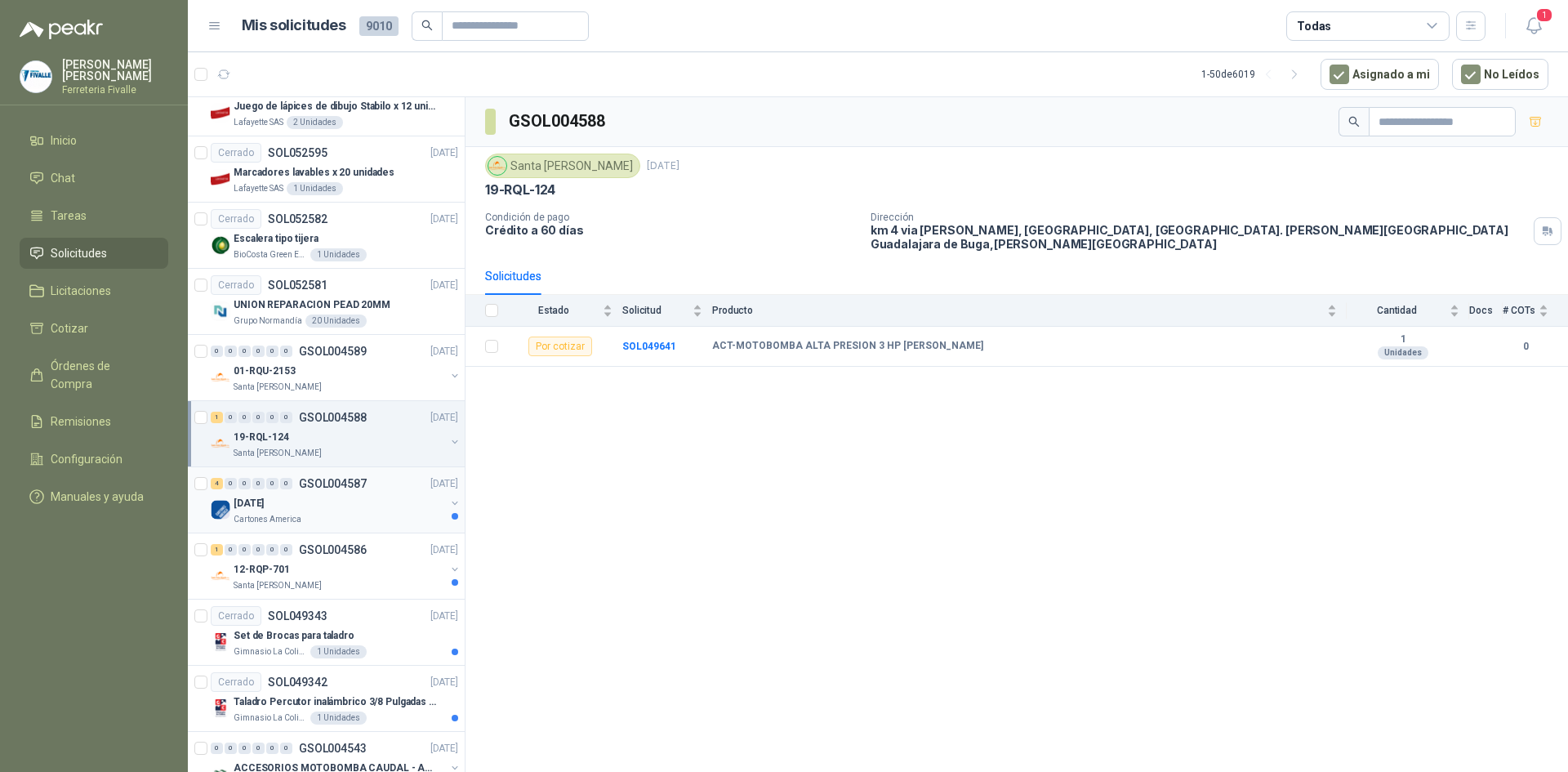
click at [373, 504] on div "[DATE]" at bounding box center [339, 503] width 212 height 19
